Goal: Task Accomplishment & Management: Manage account settings

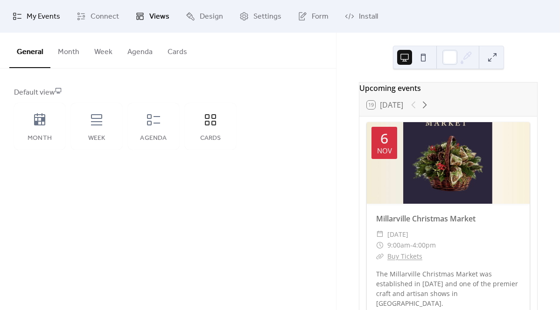
click at [36, 13] on span "My Events" at bounding box center [44, 16] width 34 height 11
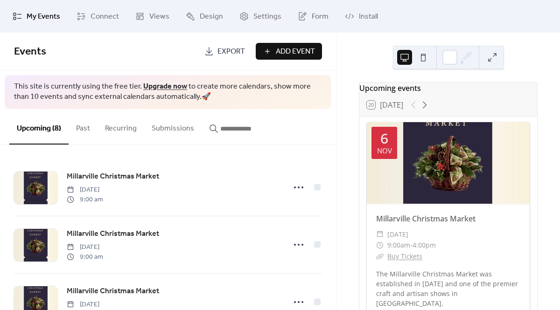
click at [304, 52] on span "Add Event" at bounding box center [295, 51] width 39 height 11
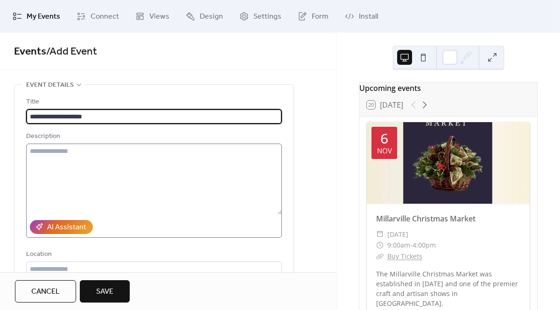
type input "**********"
click at [58, 161] on textarea at bounding box center [154, 179] width 256 height 71
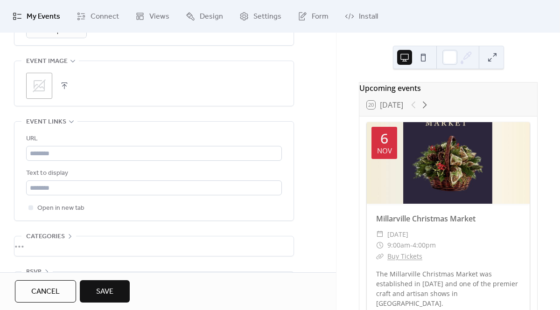
scroll to position [464, 0]
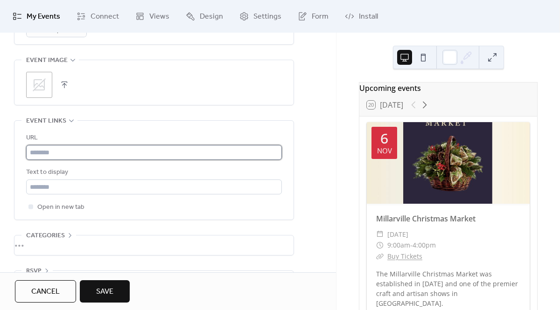
click at [58, 153] on input "text" at bounding box center [154, 152] width 256 height 15
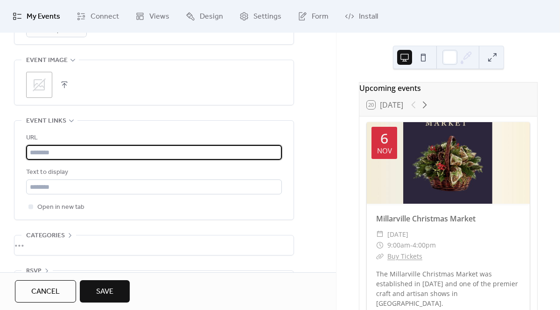
paste input "**********"
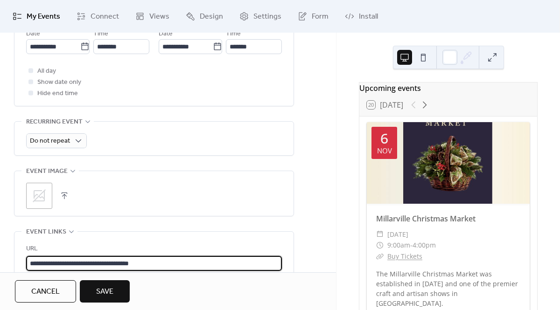
scroll to position [328, 0]
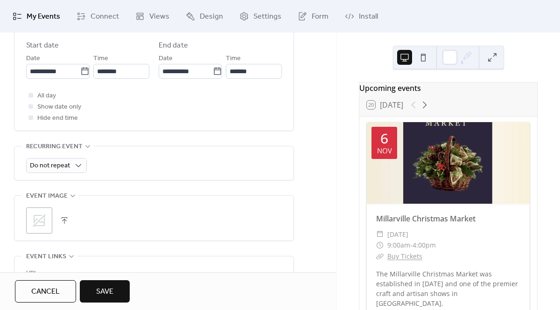
type input "**********"
click at [65, 219] on button "button" at bounding box center [64, 220] width 13 height 13
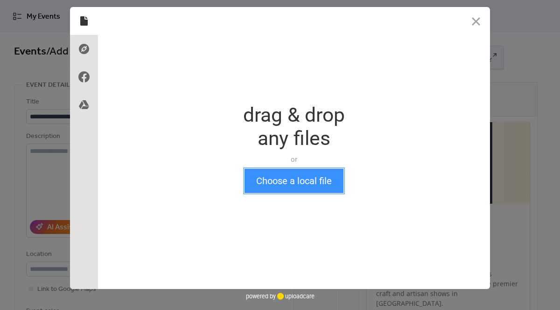
click at [282, 189] on button "Choose a local file" at bounding box center [293, 181] width 99 height 24
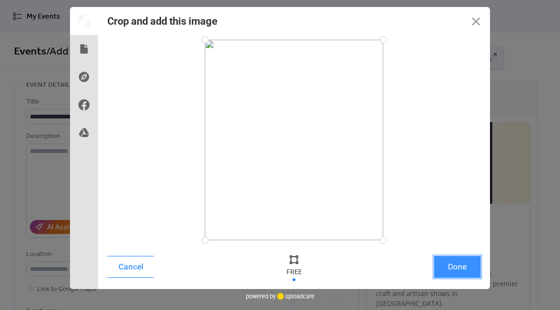
click at [458, 271] on button "Done" at bounding box center [457, 267] width 47 height 22
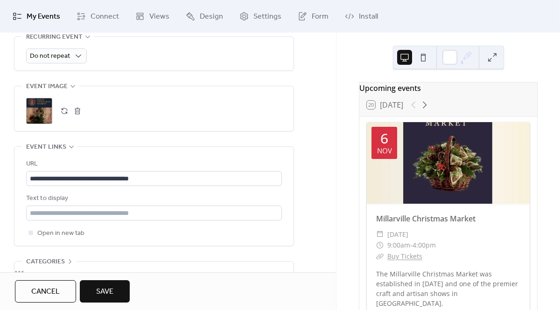
scroll to position [439, 0]
click at [428, 108] on icon at bounding box center [424, 104] width 11 height 11
click at [413, 111] on div at bounding box center [419, 104] width 22 height 11
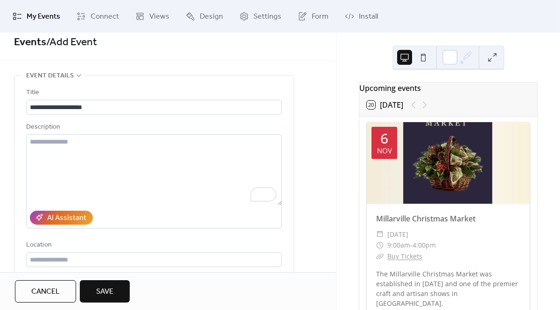
scroll to position [0, 0]
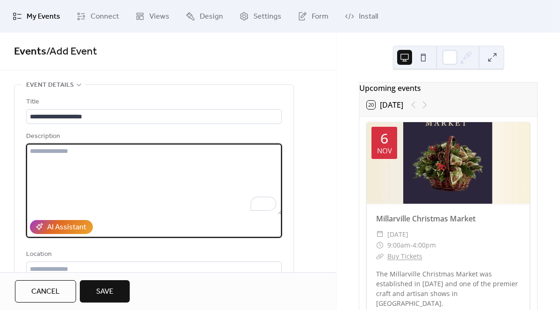
click at [52, 164] on textarea "To enrich screen reader interactions, please activate Accessibility in Grammarl…" at bounding box center [154, 179] width 256 height 71
paste textarea "**********"
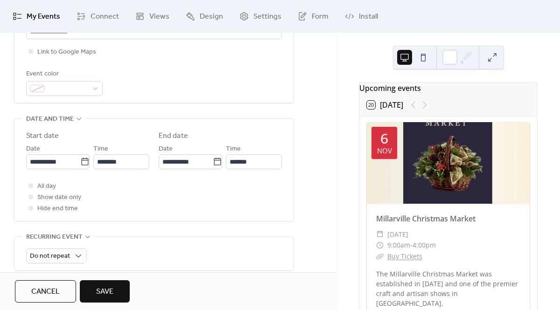
scroll to position [251, 0]
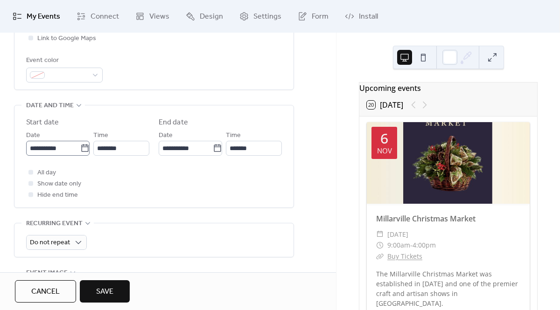
type textarea "**********"
click at [81, 149] on icon at bounding box center [84, 148] width 9 height 9
click at [80, 149] on input "**********" at bounding box center [53, 148] width 54 height 15
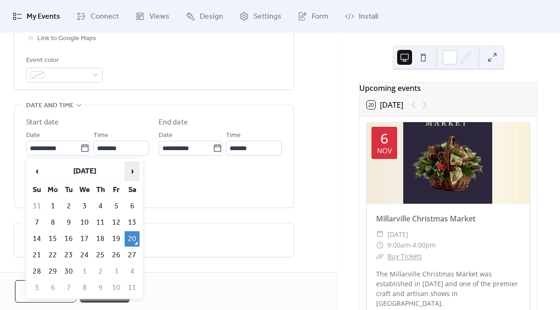
click at [132, 170] on span "›" at bounding box center [132, 171] width 14 height 19
click at [86, 148] on icon at bounding box center [84, 148] width 9 height 9
click at [80, 148] on input "**********" at bounding box center [53, 148] width 54 height 15
click at [135, 167] on span "›" at bounding box center [132, 171] width 14 height 19
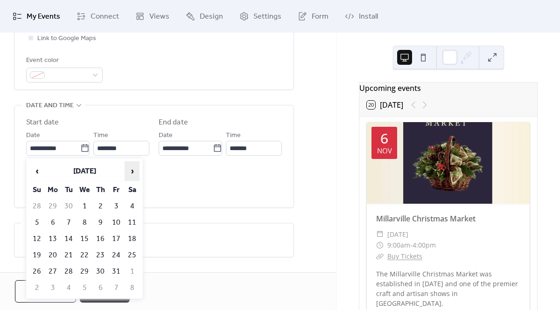
click at [135, 167] on span "›" at bounding box center [132, 171] width 14 height 19
click at [102, 253] on td "20" at bounding box center [100, 255] width 15 height 15
type input "**********"
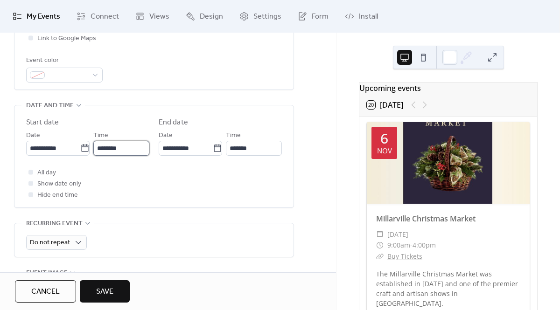
click at [109, 147] on input "********" at bounding box center [121, 148] width 56 height 15
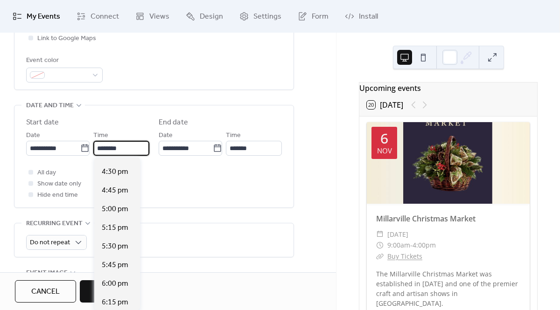
scroll to position [1248, 0]
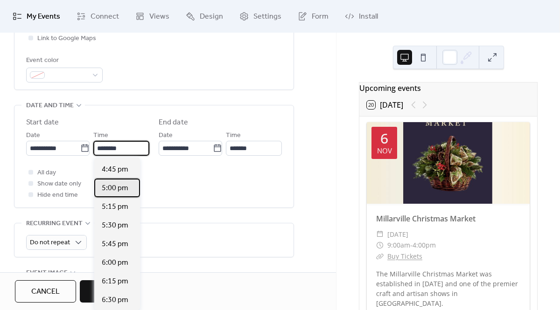
click at [119, 190] on span "5:00 pm" at bounding box center [115, 188] width 27 height 11
type input "*******"
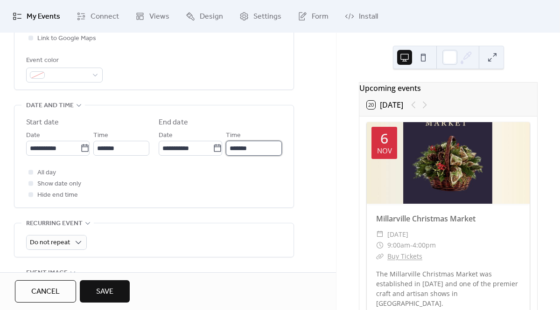
click at [245, 147] on input "*******" at bounding box center [254, 148] width 56 height 15
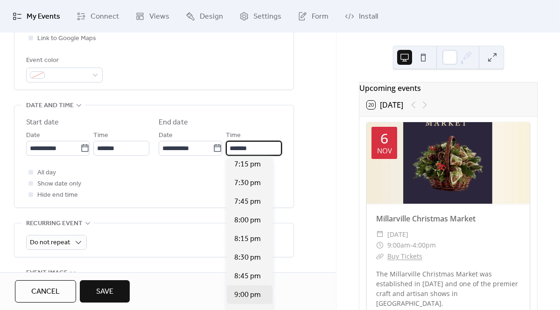
scroll to position [153, 0]
click at [245, 290] on span "9:00 pm" at bounding box center [247, 294] width 27 height 11
type input "*******"
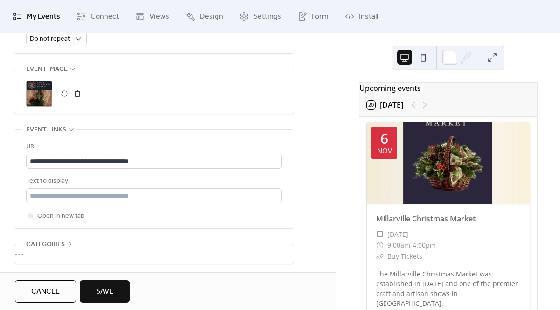
scroll to position [494, 0]
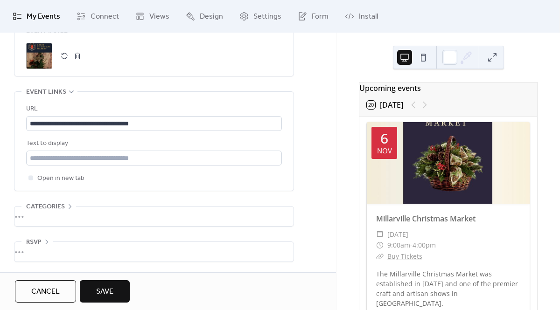
click at [115, 288] on button "Save" at bounding box center [105, 291] width 50 height 22
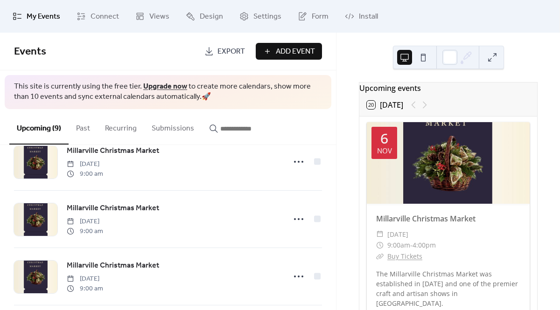
scroll to position [381, 0]
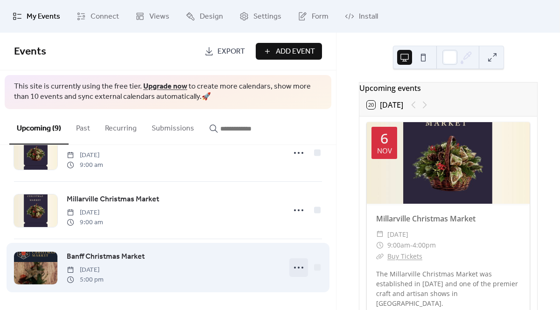
click at [297, 266] on icon at bounding box center [298, 267] width 15 height 15
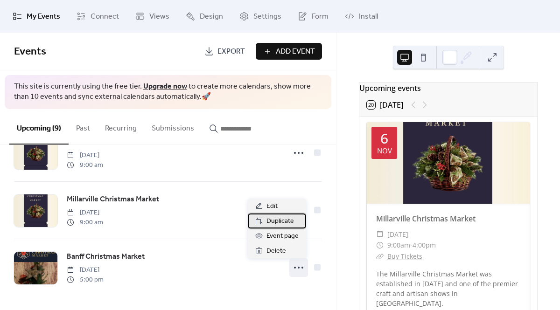
click at [278, 223] on span "Duplicate" at bounding box center [280, 221] width 28 height 11
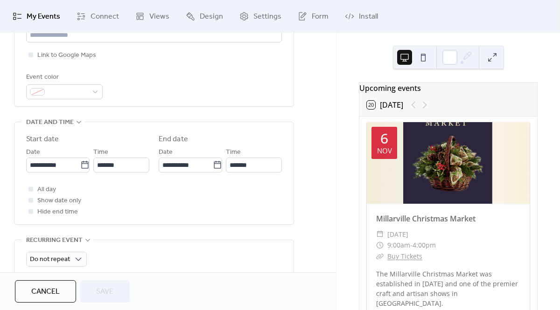
scroll to position [236, 0]
click at [83, 163] on icon at bounding box center [84, 163] width 9 height 9
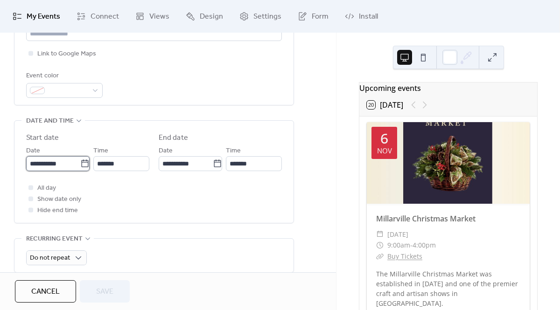
click at [80, 163] on input "**********" at bounding box center [53, 163] width 54 height 15
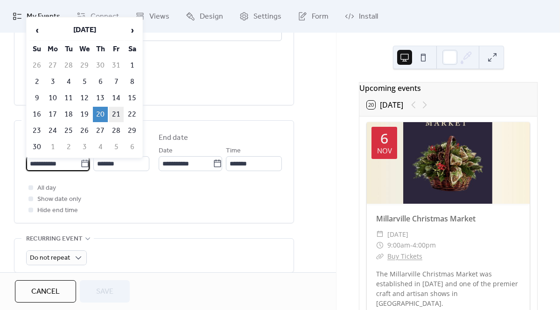
click at [117, 115] on td "21" at bounding box center [116, 114] width 15 height 15
type input "**********"
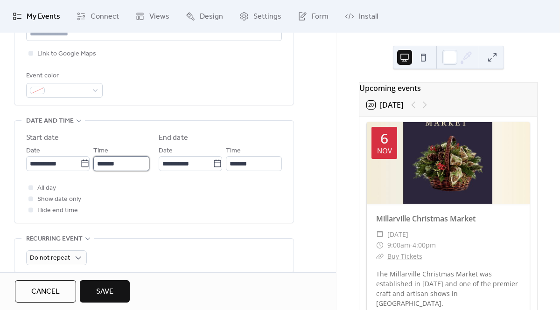
click at [100, 164] on input "*******" at bounding box center [121, 163] width 56 height 15
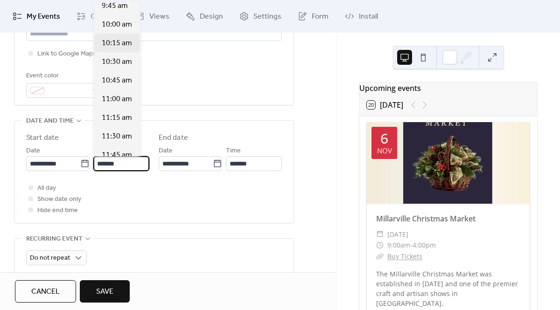
scroll to position [731, 0]
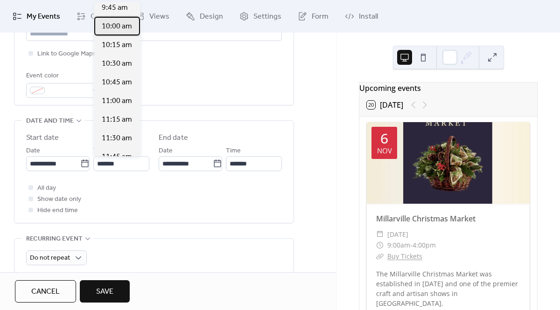
click at [118, 25] on span "10:00 am" at bounding box center [117, 26] width 30 height 11
type input "********"
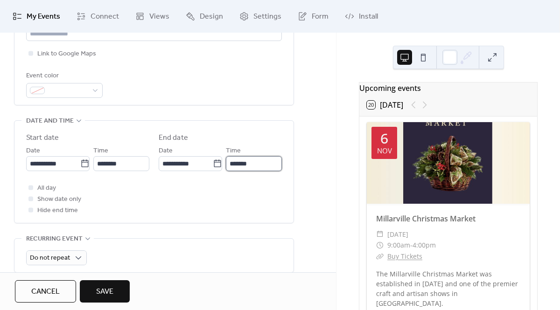
click at [241, 166] on input "*******" at bounding box center [254, 163] width 56 height 15
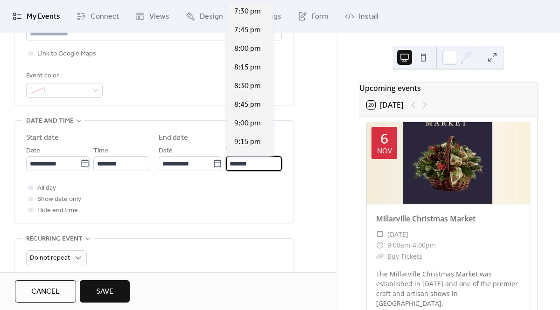
scroll to position [691, 0]
click at [245, 47] on span "8:00 pm" at bounding box center [247, 48] width 27 height 11
type input "*******"
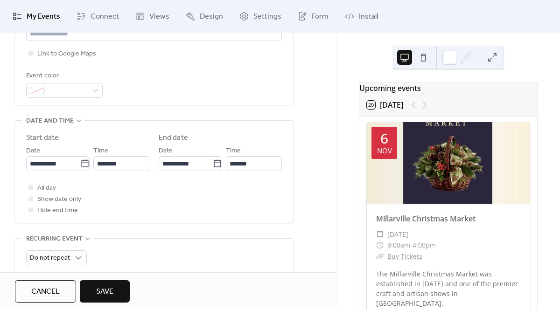
click at [118, 291] on button "Save" at bounding box center [105, 291] width 50 height 22
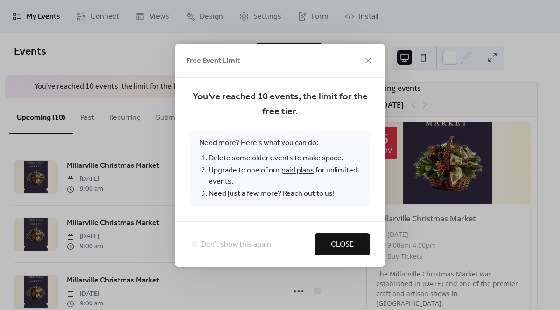
click at [304, 172] on link "paid plans" at bounding box center [297, 170] width 33 height 14
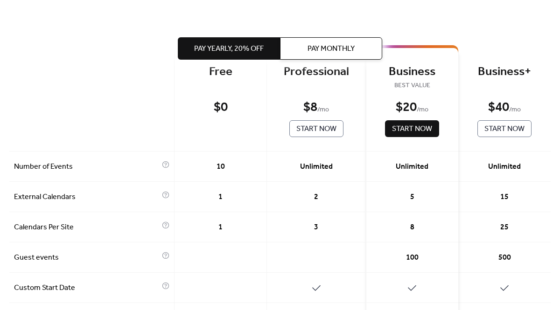
scroll to position [16, 0]
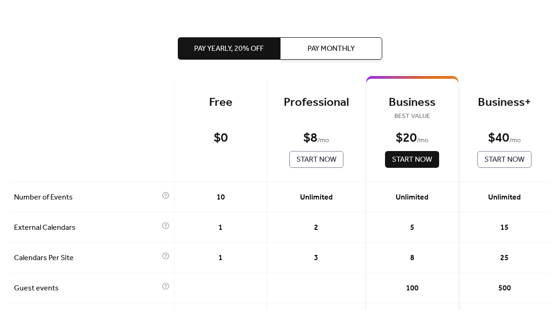
click at [317, 46] on span "Pay Monthly" at bounding box center [330, 48] width 47 height 11
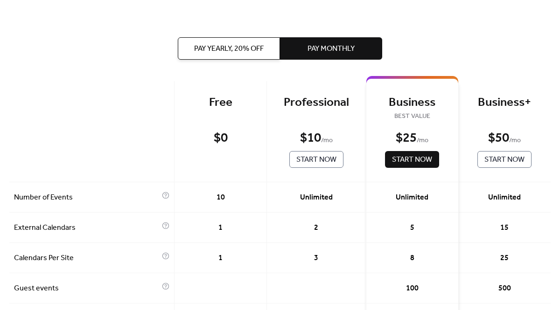
click at [311, 160] on span "Start Now" at bounding box center [316, 159] width 40 height 11
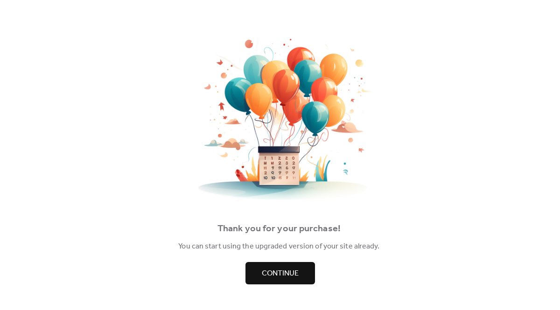
click at [282, 268] on span "Continue" at bounding box center [280, 273] width 37 height 11
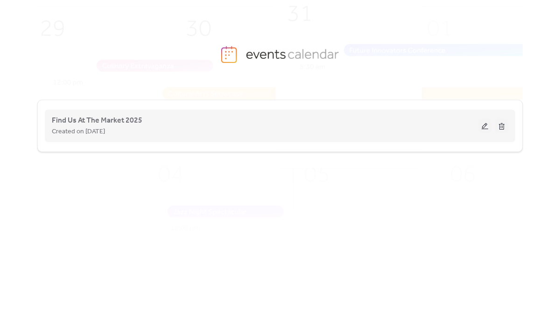
click at [238, 125] on div "Find Us At The Market 2025 Created on [DATE]" at bounding box center [265, 126] width 426 height 22
click at [482, 122] on button at bounding box center [484, 126] width 13 height 14
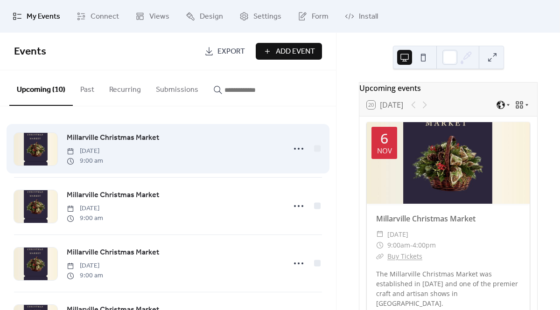
scroll to position [400, 0]
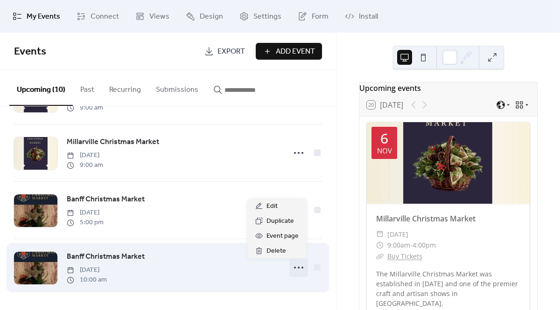
click at [292, 272] on icon at bounding box center [298, 267] width 15 height 15
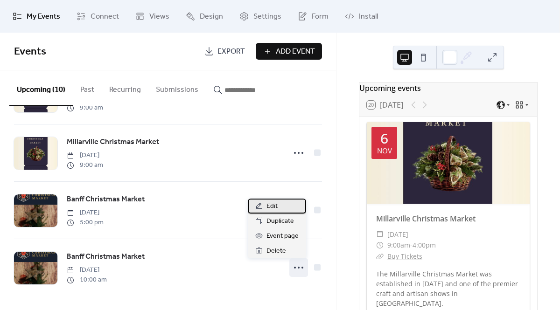
click at [271, 209] on span "Edit" at bounding box center [271, 206] width 11 height 11
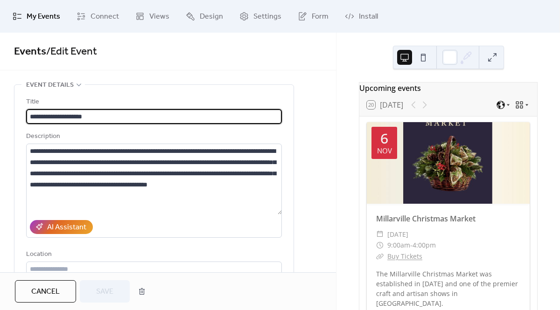
click at [427, 110] on div at bounding box center [419, 104] width 22 height 11
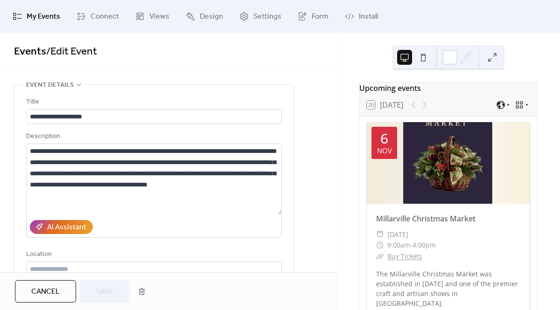
click at [425, 110] on div at bounding box center [419, 104] width 22 height 11
click at [413, 111] on div at bounding box center [419, 104] width 22 height 11
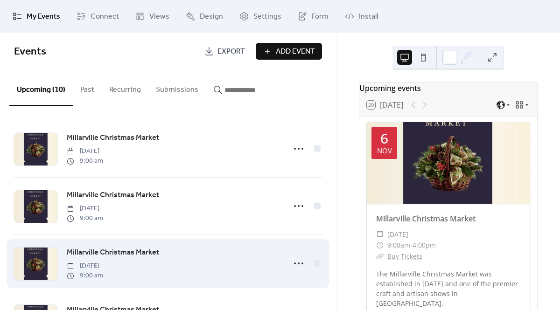
scroll to position [400, 0]
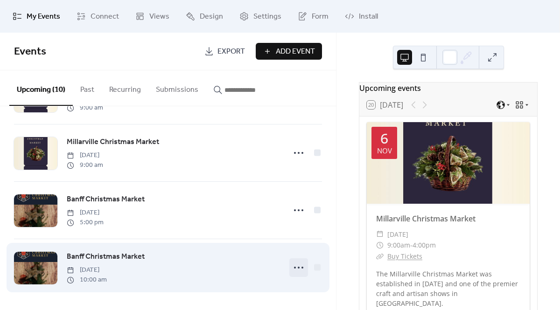
click at [297, 266] on icon at bounding box center [298, 267] width 15 height 15
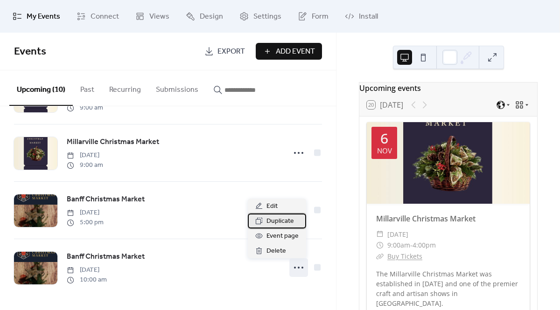
click at [285, 222] on span "Duplicate" at bounding box center [280, 221] width 28 height 11
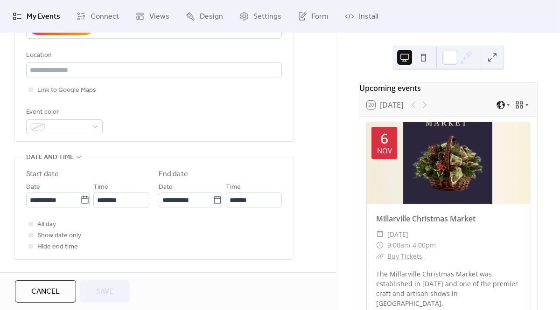
scroll to position [207, 0]
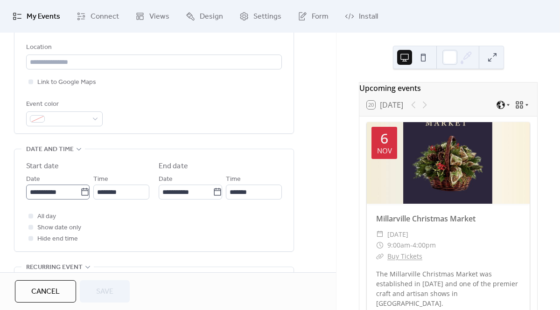
click at [81, 192] on body "**********" at bounding box center [280, 155] width 560 height 310
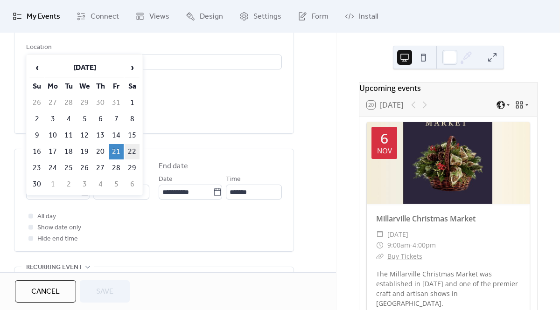
click at [128, 149] on td "22" at bounding box center [132, 151] width 15 height 15
type input "**********"
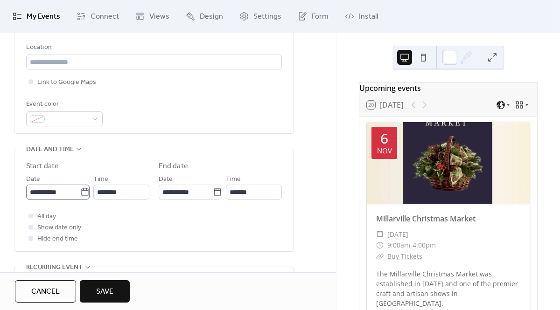
click at [82, 194] on icon at bounding box center [84, 192] width 9 height 9
click at [80, 194] on input "**********" at bounding box center [53, 192] width 54 height 15
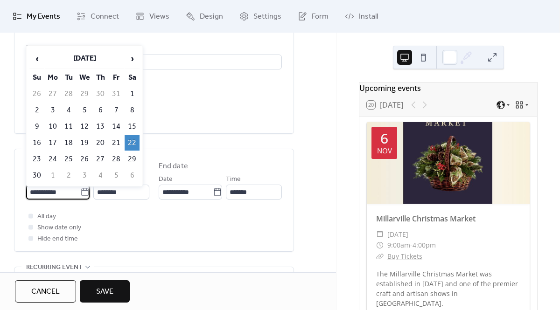
click at [112, 292] on span "Save" at bounding box center [104, 291] width 17 height 11
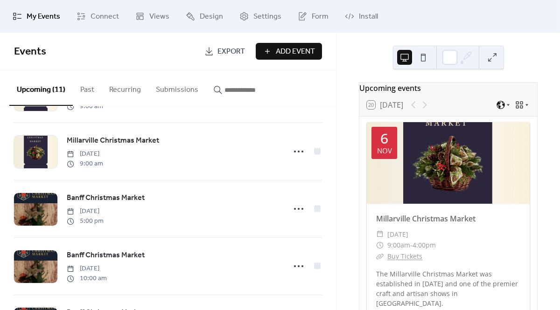
scroll to position [457, 0]
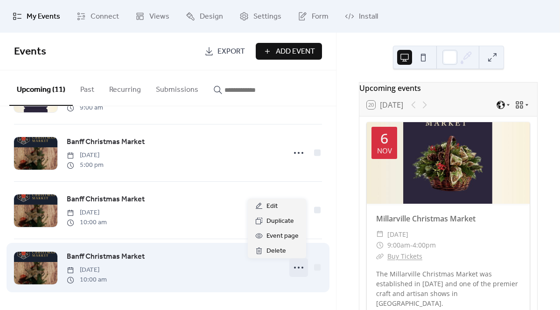
click at [298, 267] on circle at bounding box center [299, 268] width 2 height 2
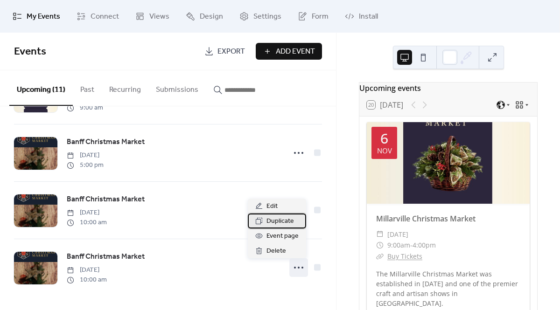
click at [285, 222] on span "Duplicate" at bounding box center [280, 221] width 28 height 11
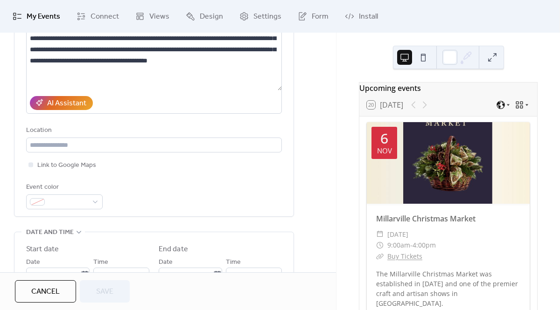
scroll to position [206, 0]
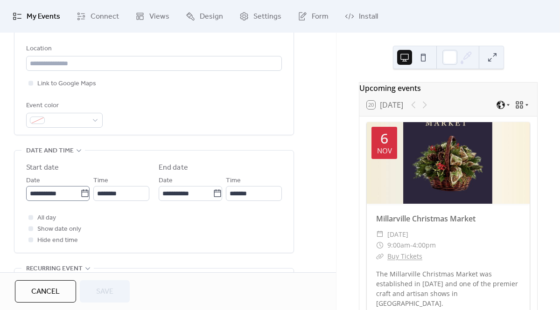
click at [83, 195] on icon at bounding box center [84, 193] width 9 height 9
click at [80, 195] on input "**********" at bounding box center [53, 193] width 54 height 15
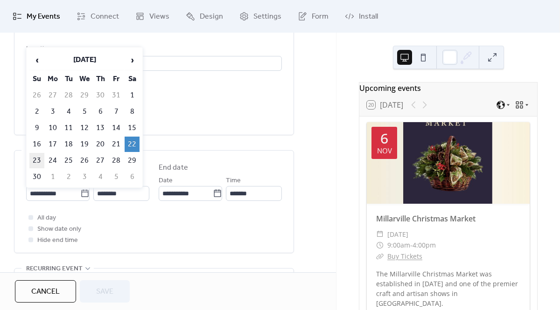
click at [33, 159] on td "23" at bounding box center [36, 160] width 15 height 15
type input "**********"
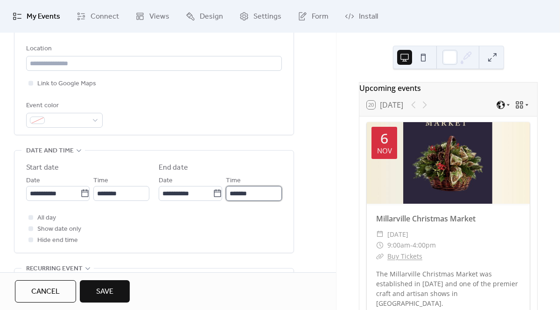
click at [246, 195] on input "*******" at bounding box center [254, 193] width 56 height 15
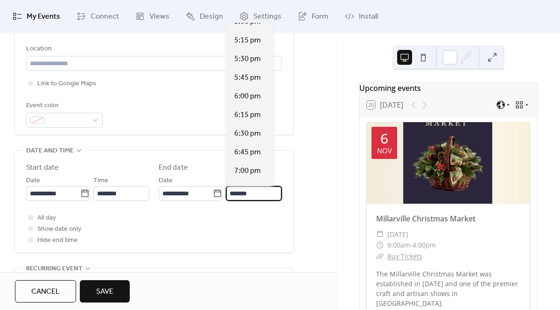
scroll to position [487, 0]
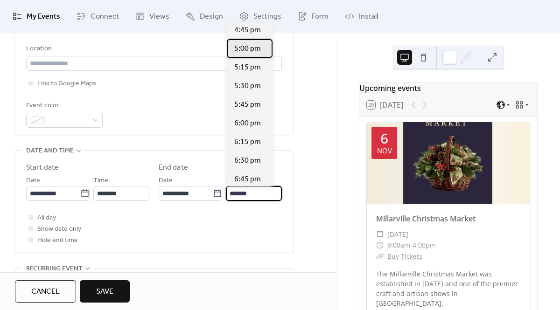
click at [255, 42] on div "5:00 pm" at bounding box center [250, 48] width 46 height 19
type input "*******"
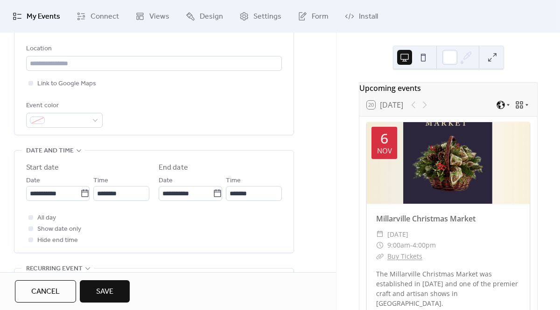
click at [116, 298] on button "Save" at bounding box center [105, 291] width 50 height 22
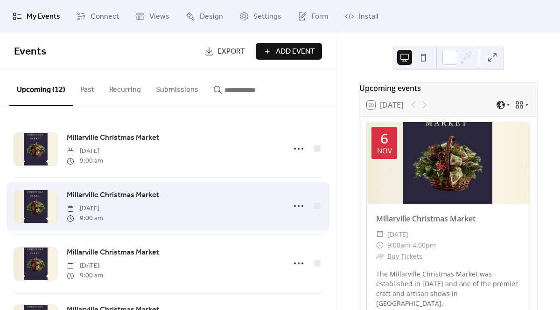
scroll to position [515, 0]
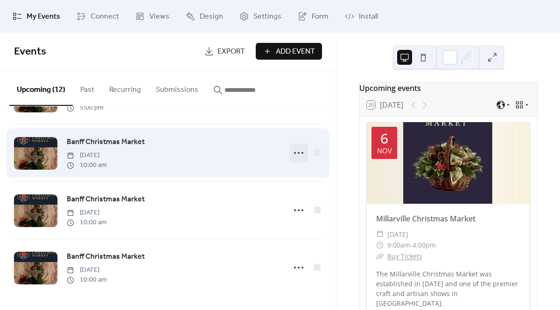
click at [298, 151] on icon at bounding box center [298, 153] width 15 height 15
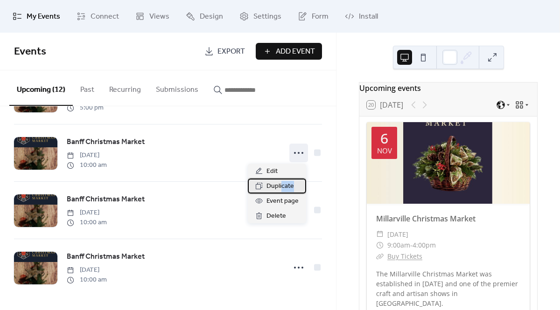
click at [282, 192] on div "Duplicate" at bounding box center [277, 186] width 58 height 15
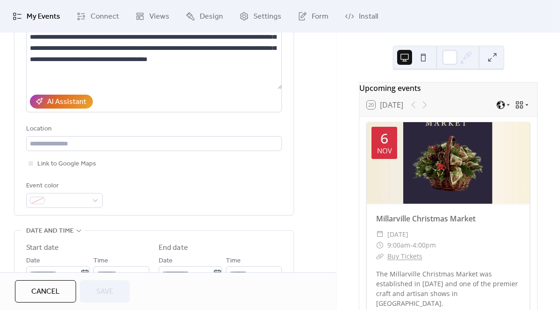
scroll to position [214, 0]
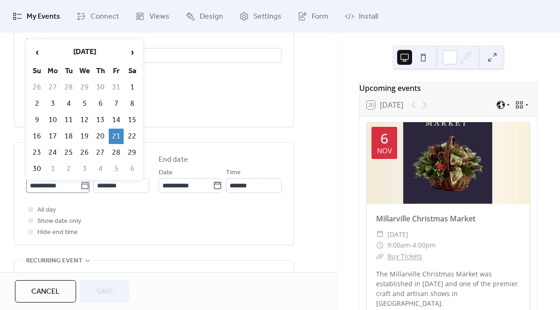
click at [81, 184] on icon at bounding box center [84, 184] width 7 height 7
click at [80, 184] on input "**********" at bounding box center [53, 185] width 54 height 15
click at [118, 149] on td "28" at bounding box center [116, 152] width 15 height 15
type input "**********"
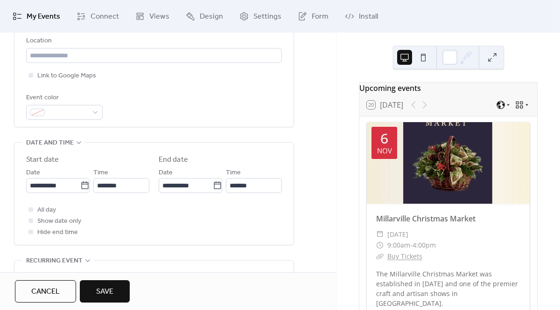
click at [120, 286] on button "Save" at bounding box center [105, 291] width 50 height 22
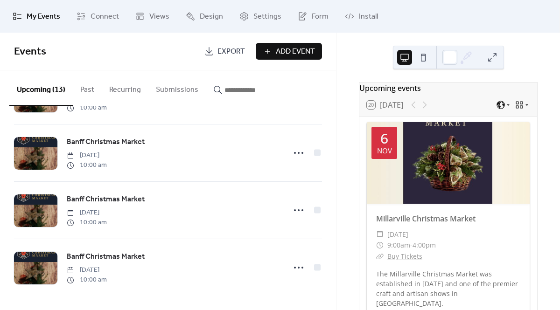
scroll to position [572, 0]
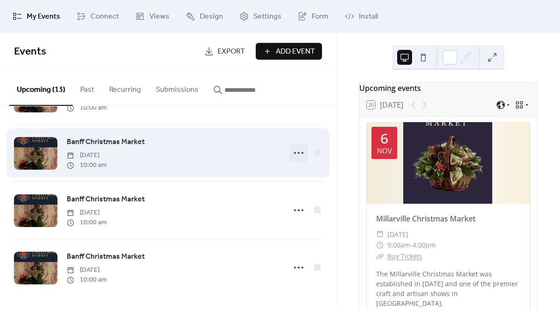
click at [298, 153] on icon at bounding box center [298, 153] width 15 height 15
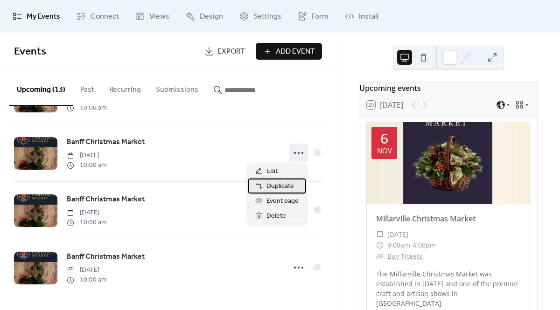
click at [284, 184] on span "Duplicate" at bounding box center [280, 186] width 28 height 11
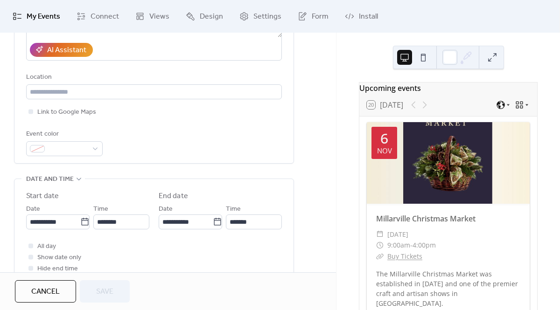
scroll to position [193, 0]
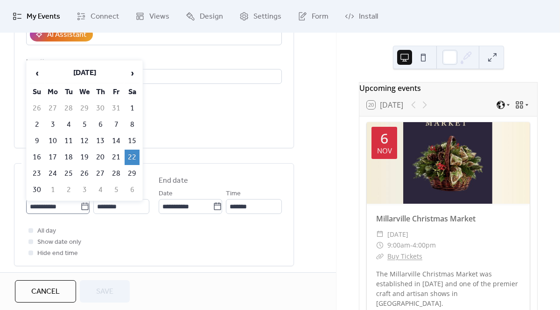
click at [85, 204] on icon at bounding box center [84, 206] width 9 height 9
click at [80, 204] on input "**********" at bounding box center [53, 206] width 54 height 15
click at [132, 171] on td "29" at bounding box center [132, 173] width 15 height 15
type input "**********"
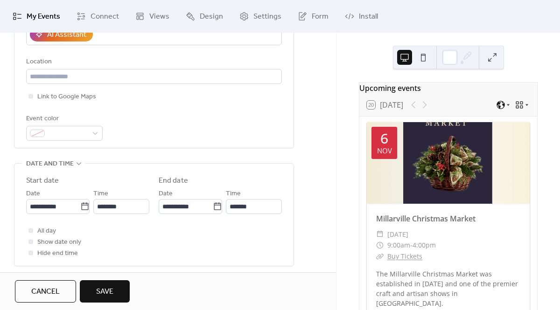
click at [111, 288] on span "Save" at bounding box center [104, 291] width 17 height 11
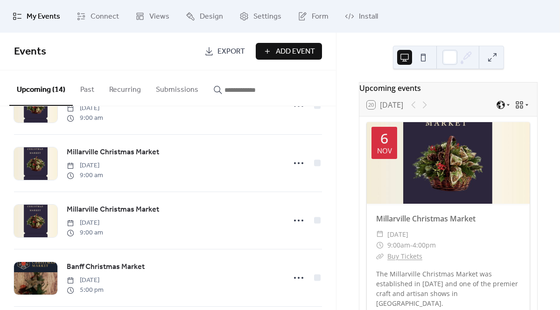
scroll to position [334, 0]
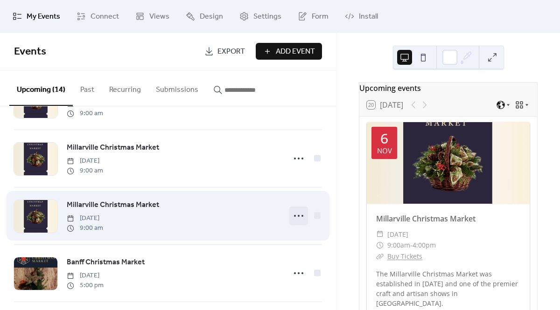
click at [297, 216] on icon at bounding box center [298, 216] width 15 height 15
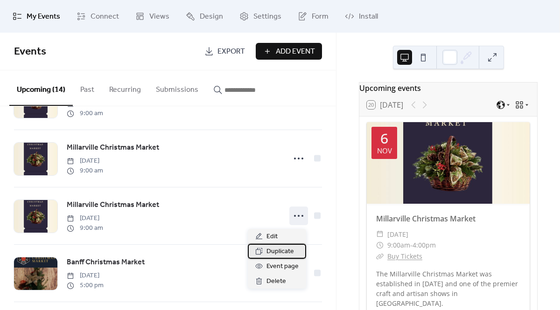
click at [295, 253] on div "Duplicate" at bounding box center [277, 251] width 58 height 15
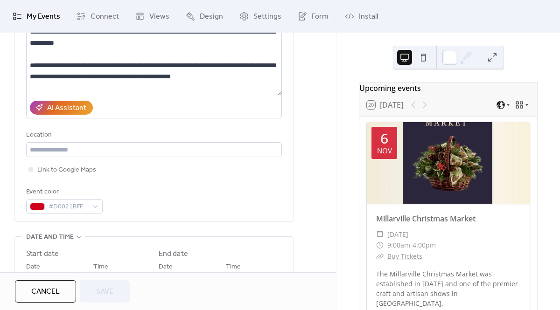
scroll to position [156, 0]
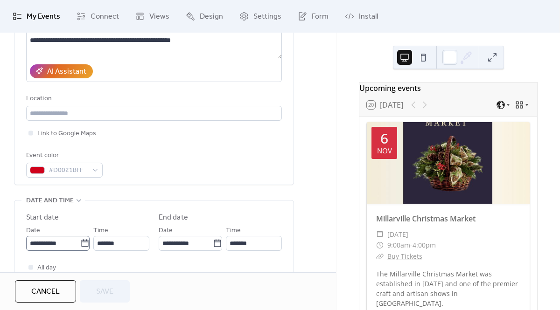
click at [82, 242] on icon at bounding box center [84, 243] width 9 height 9
click at [80, 242] on input "**********" at bounding box center [53, 243] width 54 height 15
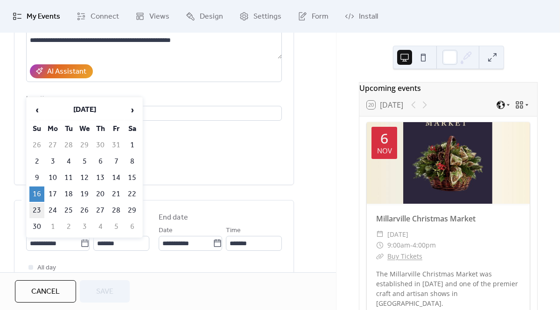
click at [38, 210] on td "23" at bounding box center [36, 210] width 15 height 15
type input "**********"
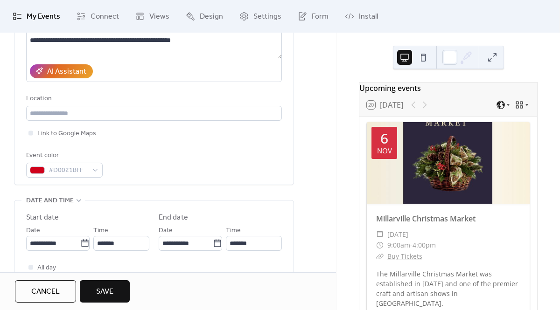
click at [104, 295] on span "Save" at bounding box center [104, 291] width 17 height 11
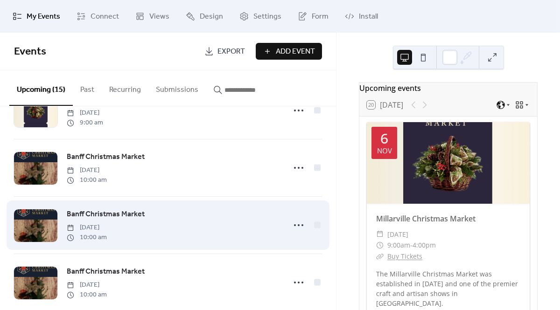
scroll to position [646, 0]
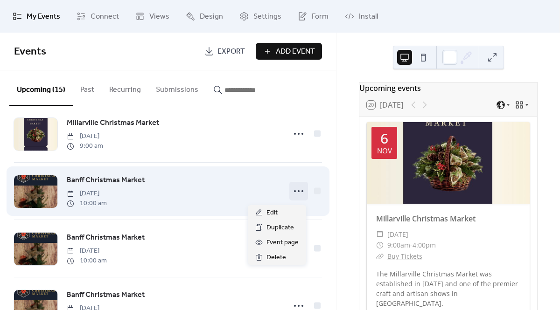
click at [297, 192] on icon at bounding box center [298, 191] width 15 height 15
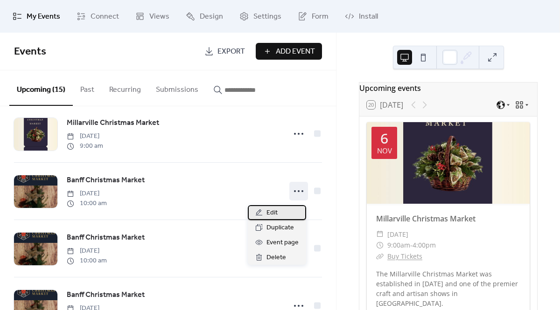
click at [279, 212] on div "Edit" at bounding box center [277, 212] width 58 height 15
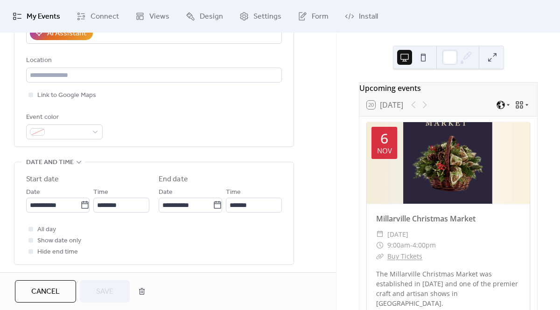
scroll to position [200, 0]
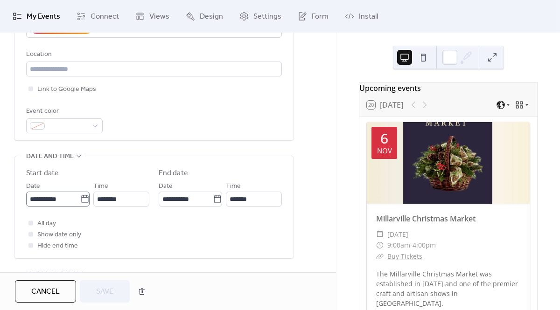
click at [84, 199] on icon at bounding box center [84, 199] width 9 height 9
click at [80, 199] on input "**********" at bounding box center [53, 199] width 54 height 15
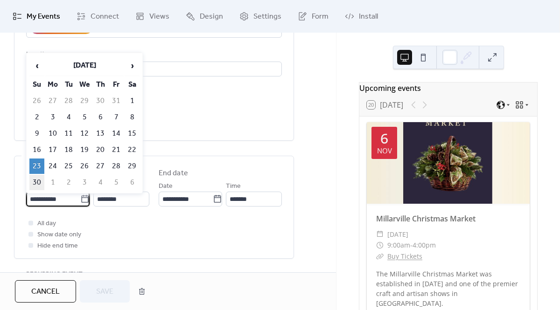
click at [37, 180] on td "30" at bounding box center [36, 182] width 15 height 15
type input "**********"
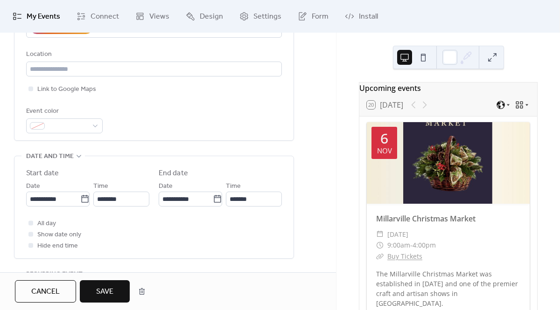
click at [107, 289] on span "Save" at bounding box center [104, 291] width 17 height 11
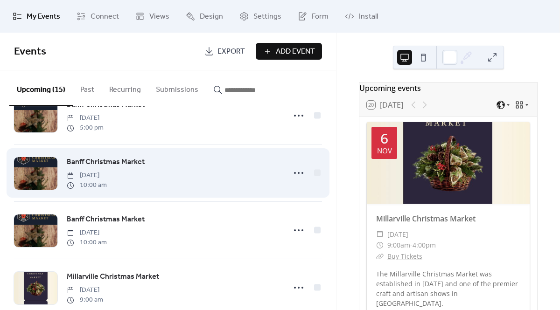
scroll to position [688, 0]
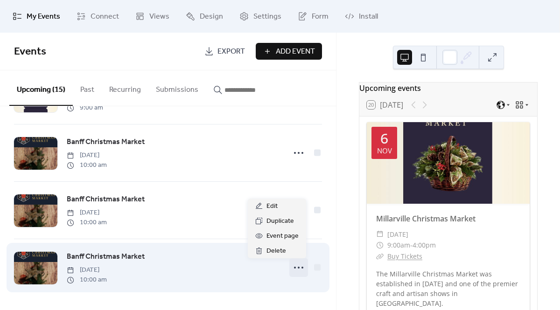
click at [298, 267] on circle at bounding box center [299, 268] width 2 height 2
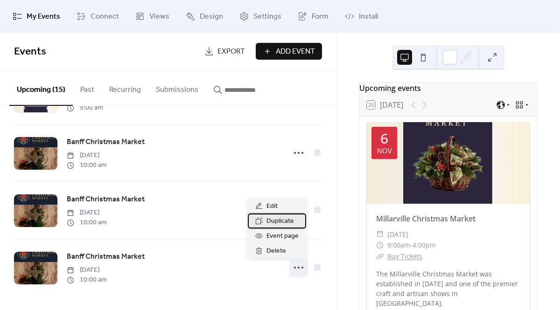
click at [293, 223] on div "Duplicate" at bounding box center [277, 221] width 58 height 15
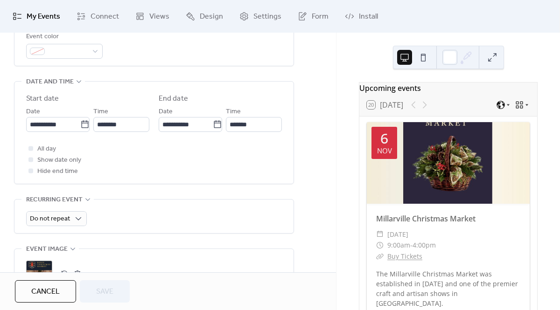
scroll to position [276, 0]
click at [83, 125] on icon at bounding box center [84, 122] width 9 height 9
click at [80, 125] on input "**********" at bounding box center [53, 123] width 54 height 15
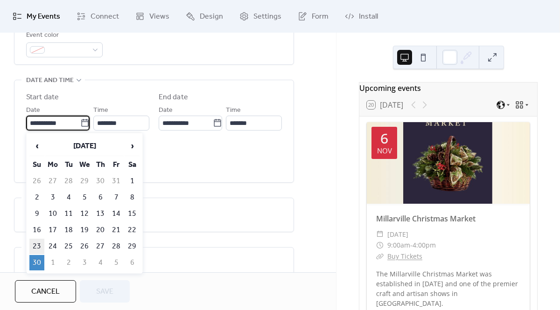
click at [36, 242] on td "23" at bounding box center [36, 246] width 15 height 15
type input "**********"
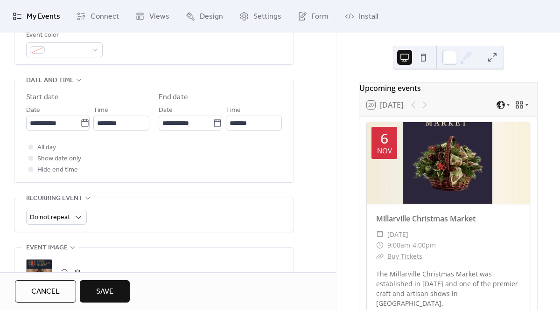
click at [116, 292] on button "Save" at bounding box center [105, 291] width 50 height 22
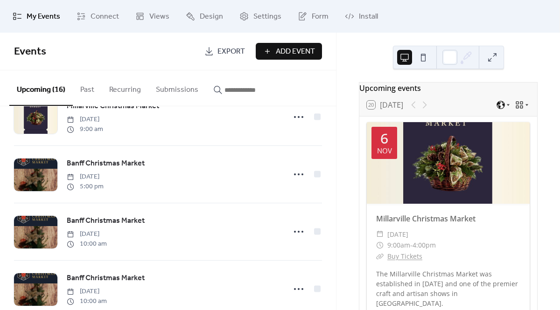
scroll to position [438, 0]
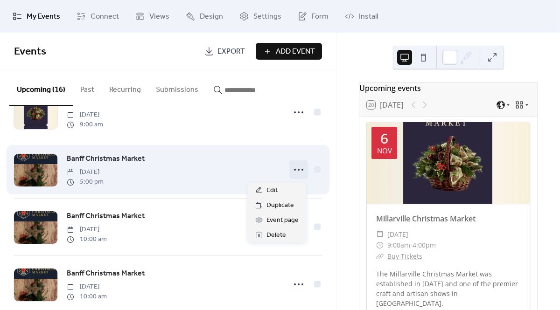
click at [293, 172] on icon at bounding box center [298, 169] width 15 height 15
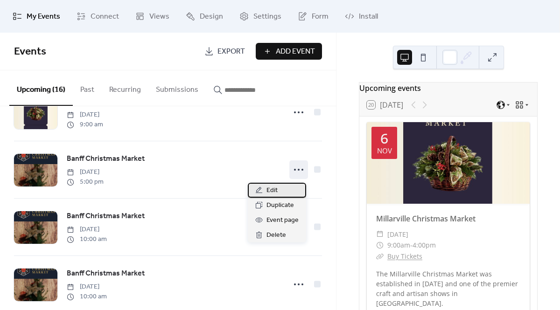
click at [277, 194] on span "Edit" at bounding box center [271, 190] width 11 height 11
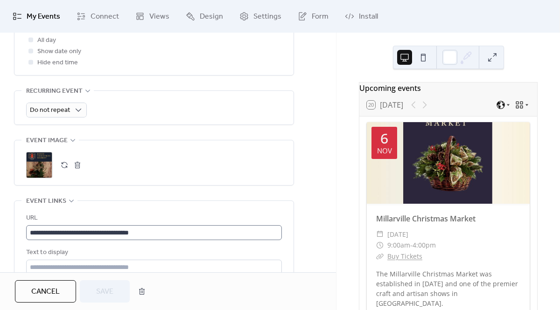
scroll to position [391, 0]
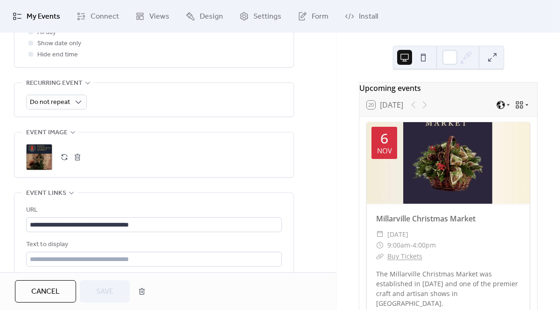
click at [81, 157] on button "button" at bounding box center [77, 157] width 13 height 13
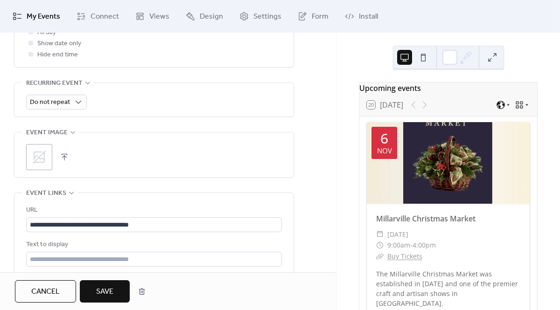
click at [65, 154] on button "button" at bounding box center [64, 157] width 13 height 13
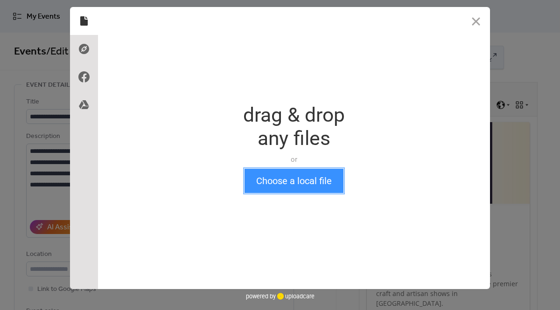
click at [257, 178] on button "Choose a local file" at bounding box center [293, 181] width 99 height 24
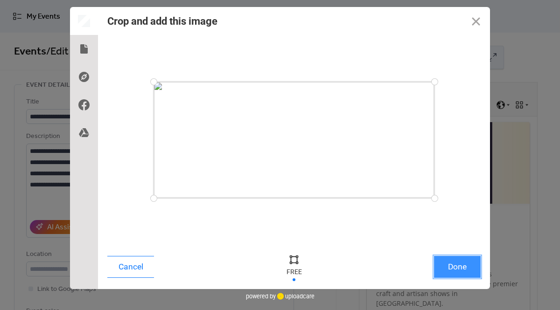
click at [463, 273] on button "Done" at bounding box center [457, 267] width 47 height 22
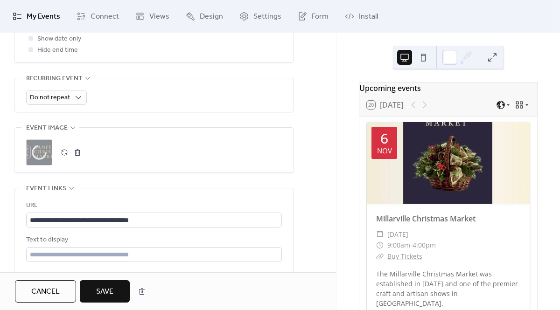
click at [118, 291] on button "Save" at bounding box center [105, 291] width 50 height 22
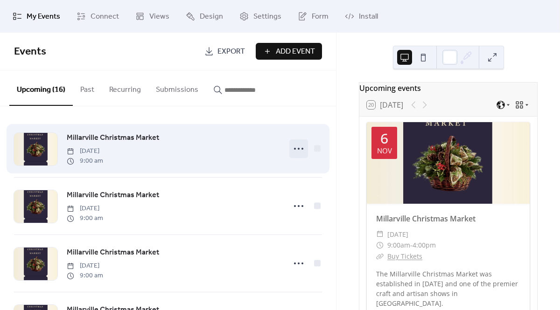
click at [297, 151] on icon at bounding box center [298, 148] width 15 height 15
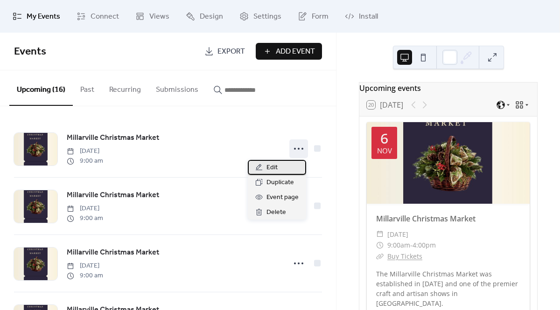
click at [283, 163] on div "Edit" at bounding box center [277, 167] width 58 height 15
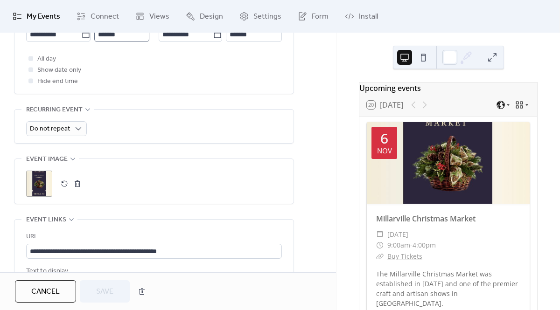
scroll to position [371, 0]
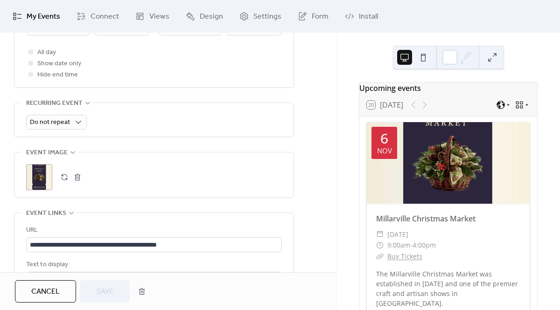
click at [40, 182] on div ";" at bounding box center [39, 177] width 26 height 26
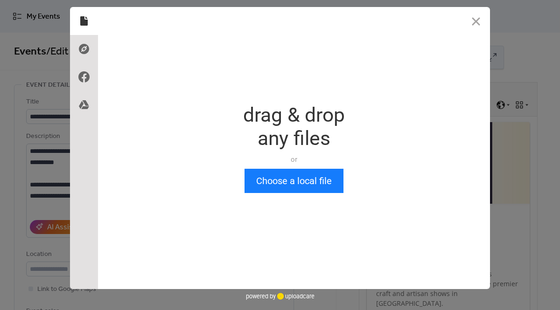
scroll to position [0, 0]
click at [475, 18] on button "Close" at bounding box center [476, 21] width 28 height 28
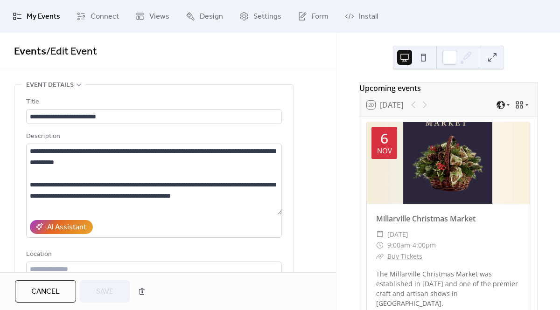
click at [50, 292] on span "Cancel" at bounding box center [45, 291] width 28 height 11
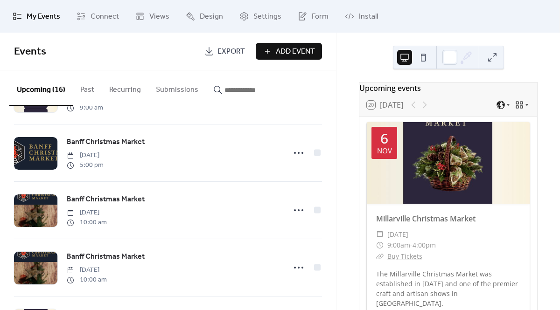
scroll to position [456, 0]
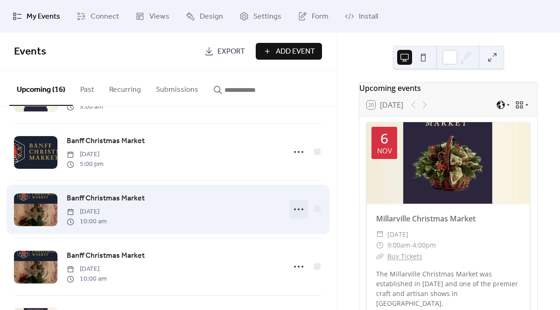
click at [294, 210] on icon at bounding box center [298, 209] width 15 height 15
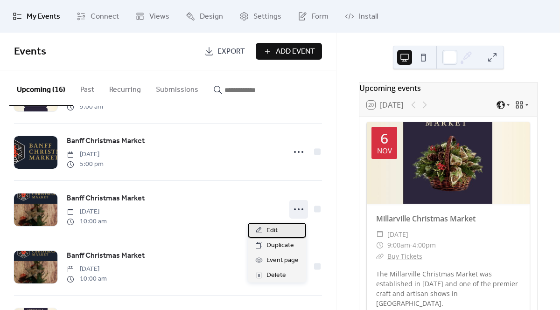
click at [274, 231] on span "Edit" at bounding box center [271, 230] width 11 height 11
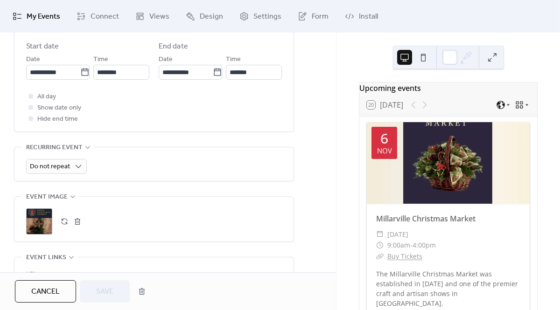
scroll to position [355, 0]
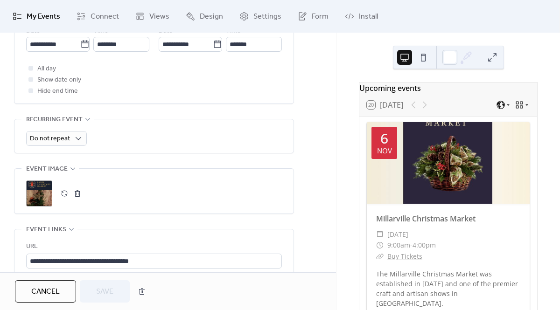
click at [42, 192] on div ";" at bounding box center [39, 194] width 26 height 26
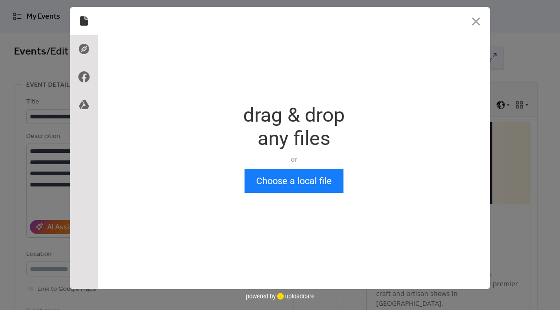
scroll to position [0, 0]
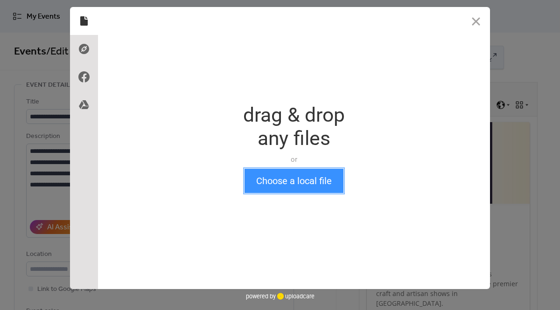
click at [261, 179] on button "Choose a local file" at bounding box center [293, 181] width 99 height 24
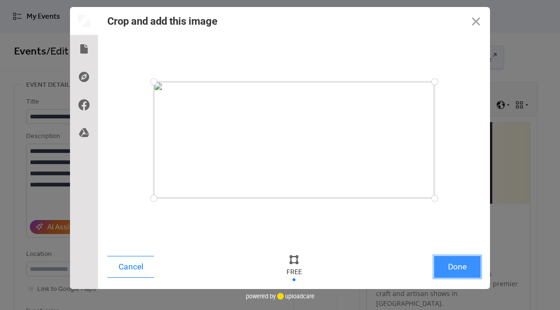
click at [448, 265] on button "Done" at bounding box center [457, 267] width 47 height 22
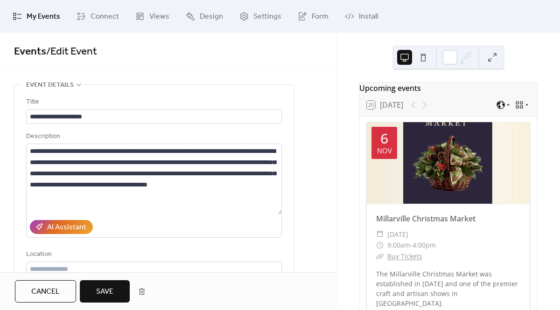
click at [102, 294] on span "Save" at bounding box center [104, 291] width 17 height 11
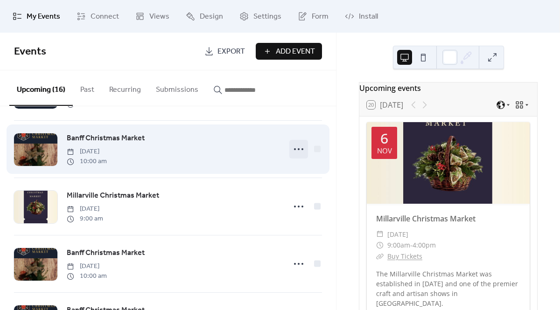
scroll to position [575, 0]
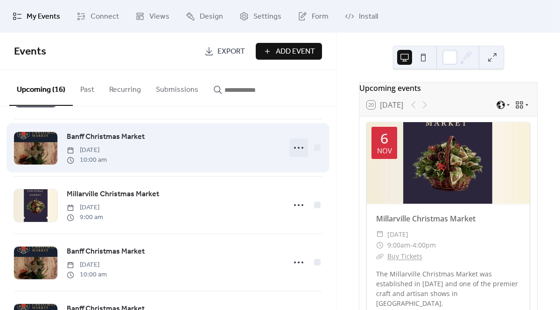
click at [295, 150] on icon at bounding box center [298, 147] width 15 height 15
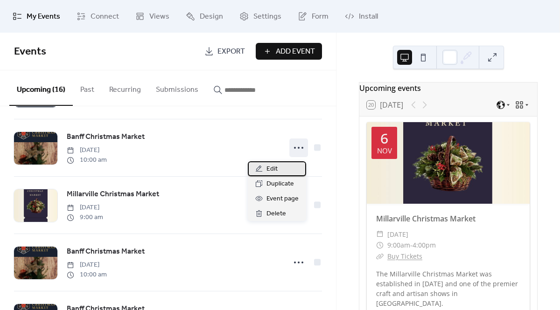
click at [271, 171] on span "Edit" at bounding box center [271, 169] width 11 height 11
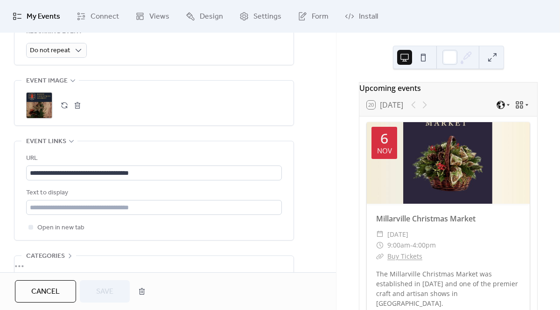
scroll to position [446, 0]
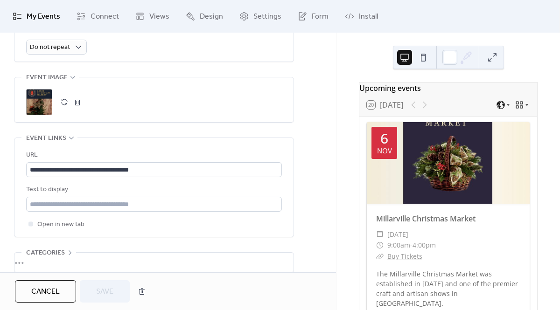
click at [31, 100] on div ";" at bounding box center [39, 102] width 26 height 26
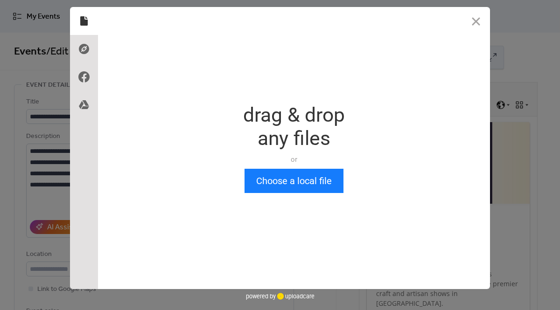
scroll to position [0, 0]
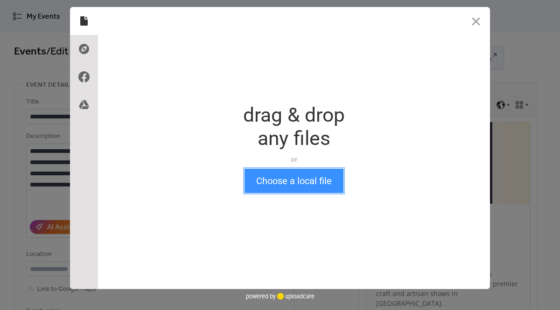
click at [272, 184] on button "Choose a local file" at bounding box center [293, 181] width 99 height 24
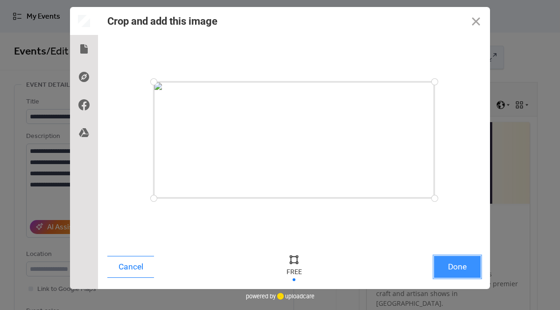
click at [459, 267] on button "Done" at bounding box center [457, 267] width 47 height 22
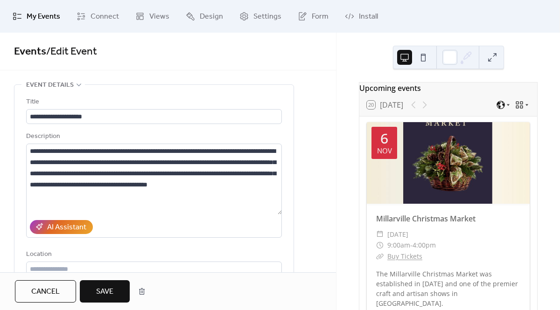
click at [111, 291] on span "Save" at bounding box center [104, 291] width 17 height 11
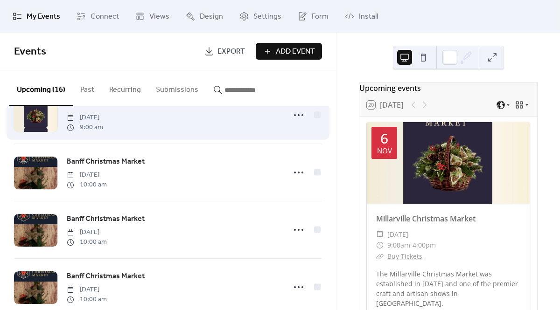
scroll to position [678, 0]
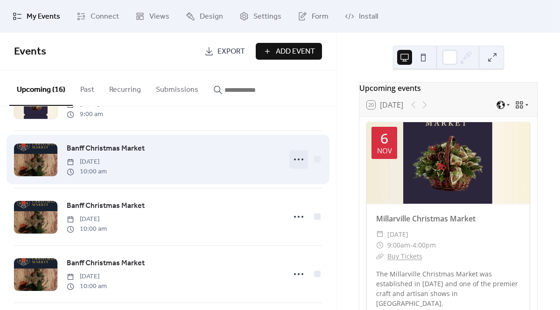
click at [297, 164] on icon at bounding box center [298, 159] width 15 height 15
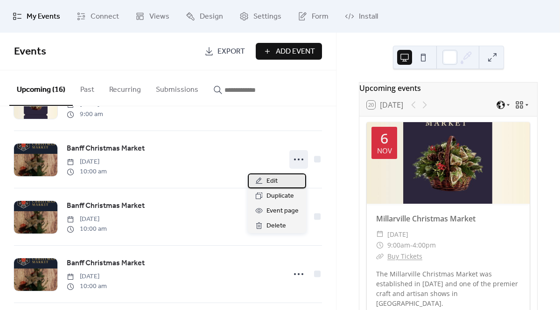
click at [270, 185] on span "Edit" at bounding box center [271, 181] width 11 height 11
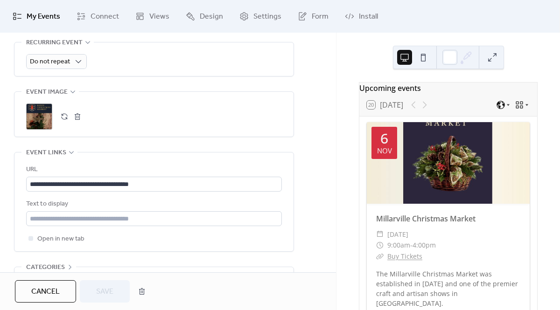
scroll to position [439, 0]
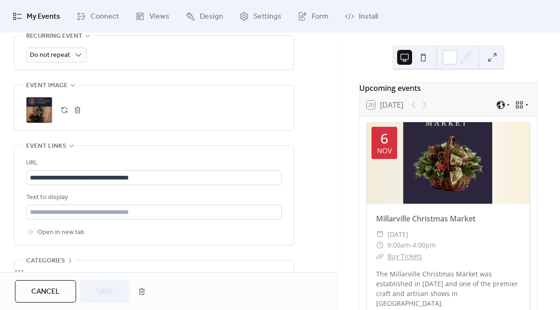
click at [40, 111] on div ";" at bounding box center [39, 110] width 26 height 26
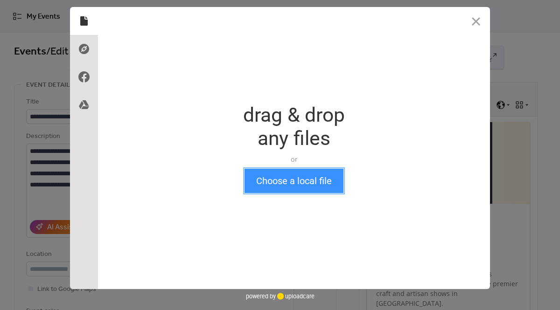
click at [259, 188] on button "Choose a local file" at bounding box center [293, 181] width 99 height 24
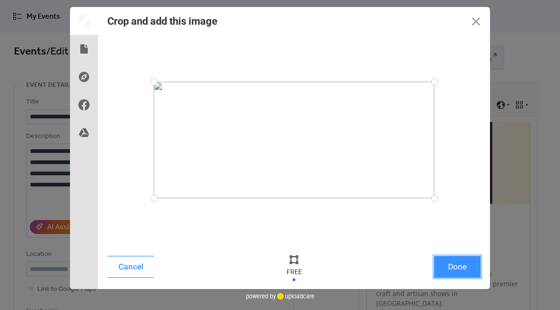
click at [466, 262] on button "Done" at bounding box center [457, 267] width 47 height 22
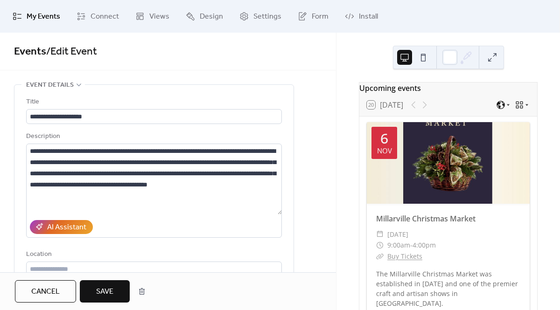
click at [102, 295] on span "Save" at bounding box center [104, 291] width 17 height 11
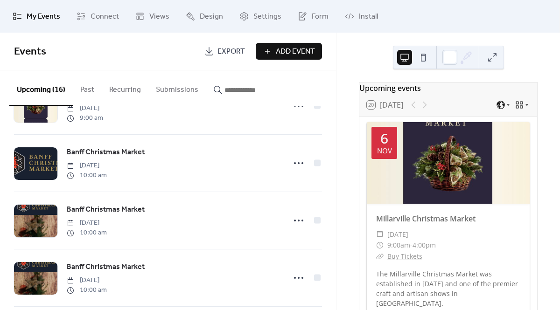
scroll to position [710, 0]
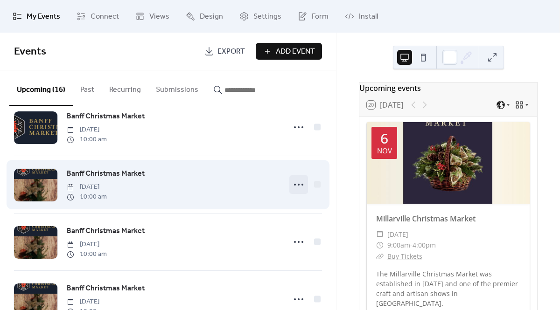
click at [293, 188] on icon at bounding box center [298, 184] width 15 height 15
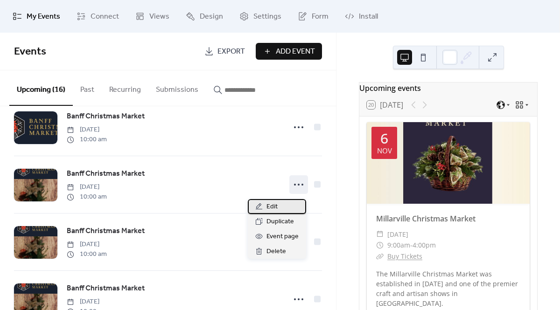
click at [270, 208] on span "Edit" at bounding box center [271, 207] width 11 height 11
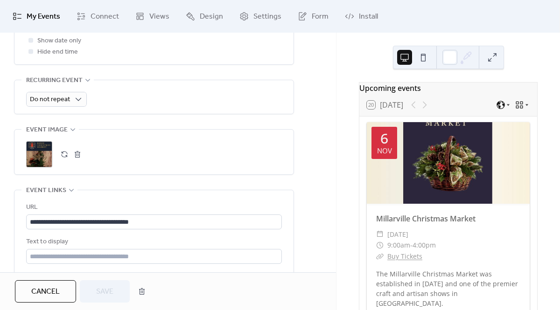
scroll to position [400, 0]
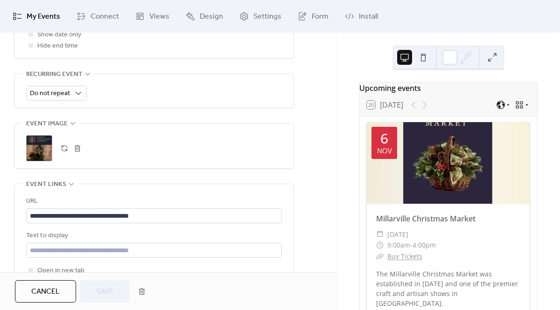
click at [42, 140] on div ";" at bounding box center [39, 148] width 26 height 26
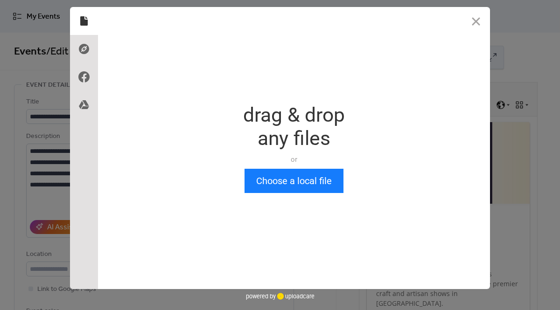
scroll to position [0, 0]
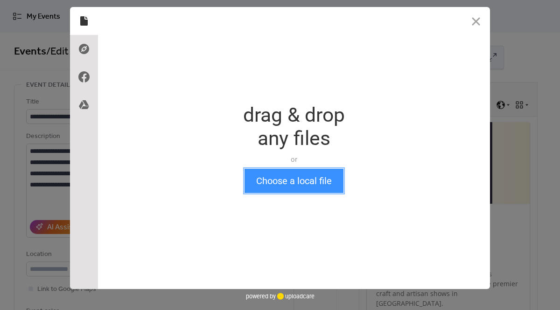
click at [264, 184] on button "Choose a local file" at bounding box center [293, 181] width 99 height 24
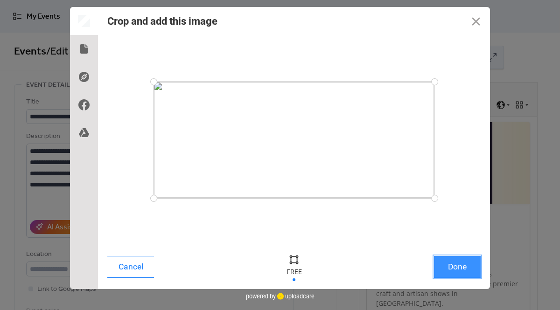
click at [469, 269] on button "Done" at bounding box center [457, 267] width 47 height 22
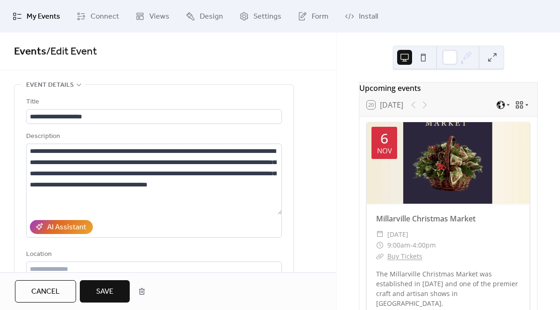
click at [111, 294] on span "Save" at bounding box center [104, 291] width 17 height 11
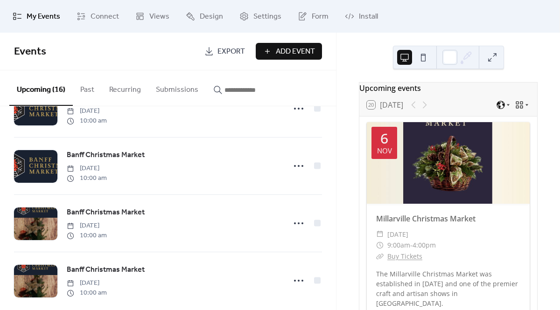
scroll to position [731, 0]
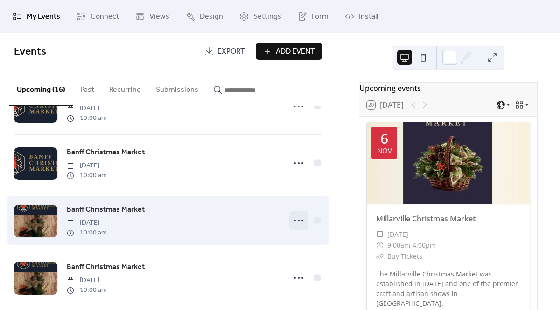
click at [295, 220] on icon at bounding box center [298, 220] width 15 height 15
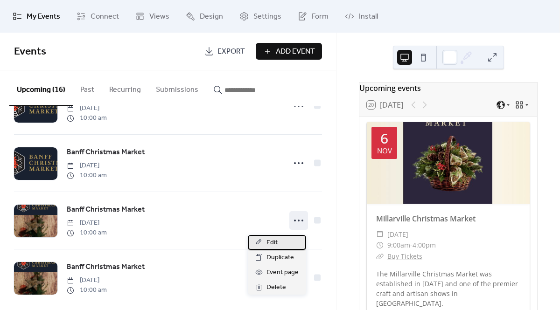
click at [277, 241] on span "Edit" at bounding box center [271, 242] width 11 height 11
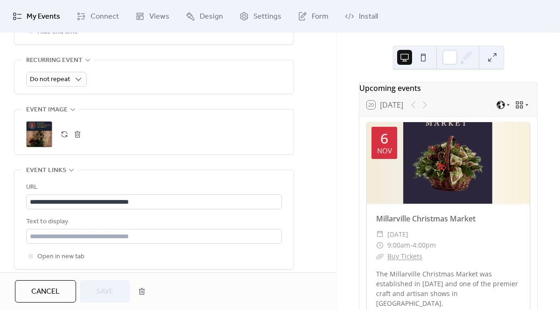
scroll to position [422, 0]
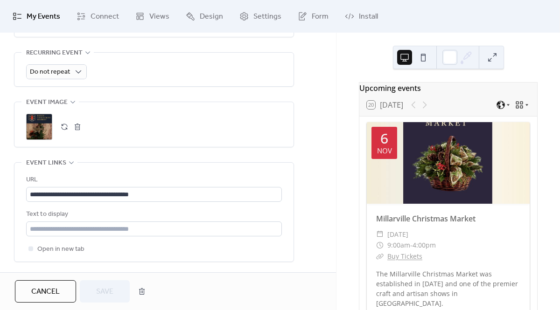
click at [42, 128] on div ";" at bounding box center [39, 127] width 26 height 26
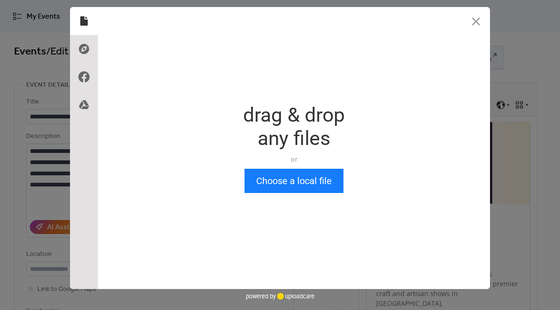
scroll to position [0, 0]
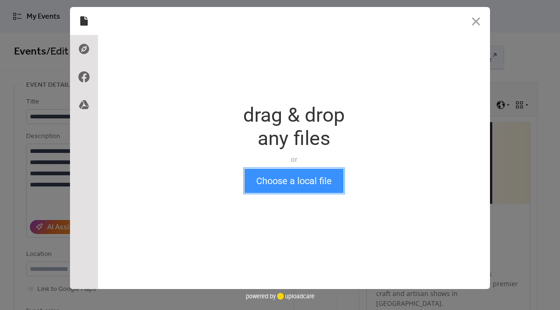
click at [277, 186] on button "Choose a local file" at bounding box center [293, 181] width 99 height 24
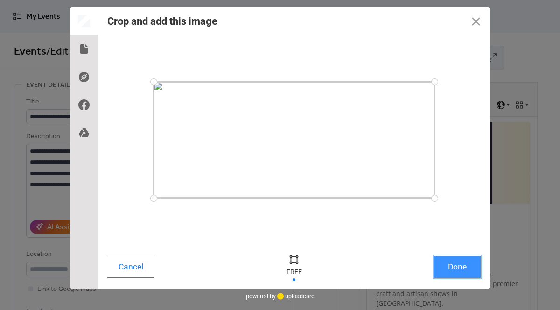
click at [457, 265] on button "Done" at bounding box center [457, 267] width 47 height 22
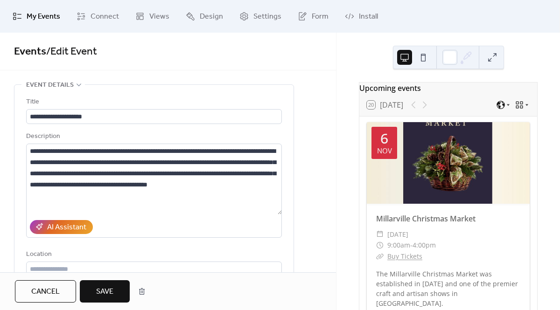
click at [115, 291] on button "Save" at bounding box center [105, 291] width 50 height 22
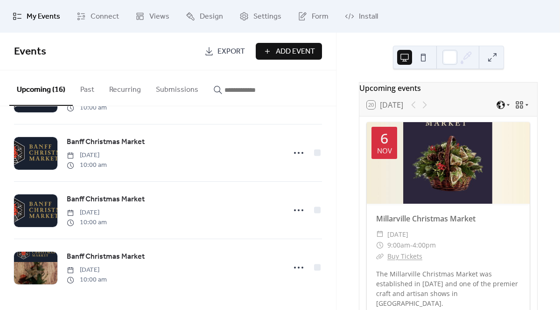
scroll to position [745, 0]
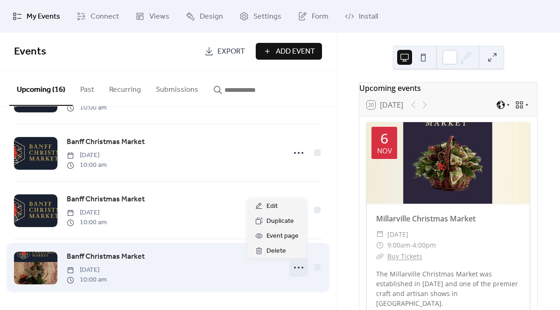
click at [291, 269] on icon at bounding box center [298, 267] width 15 height 15
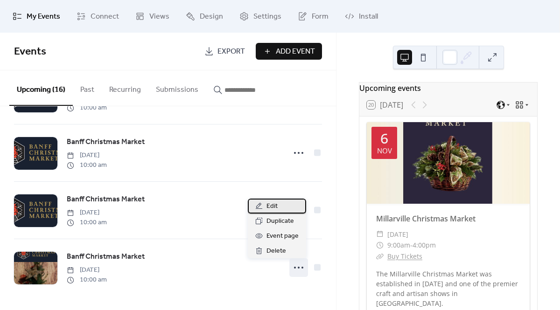
click at [280, 207] on div "Edit" at bounding box center [277, 206] width 58 height 15
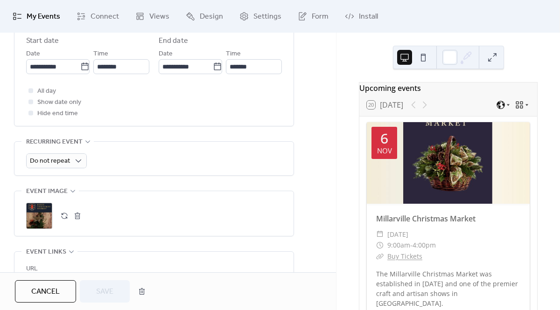
scroll to position [461, 0]
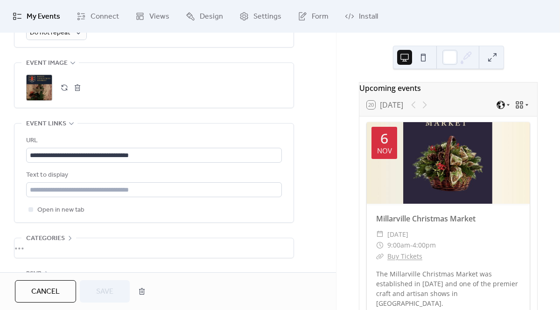
click at [40, 96] on div ";" at bounding box center [39, 88] width 26 height 26
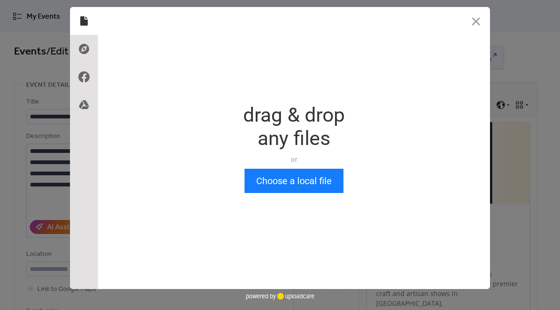
scroll to position [0, 0]
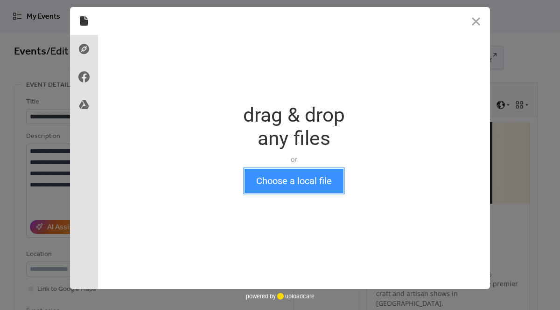
click at [265, 174] on button "Choose a local file" at bounding box center [293, 181] width 99 height 24
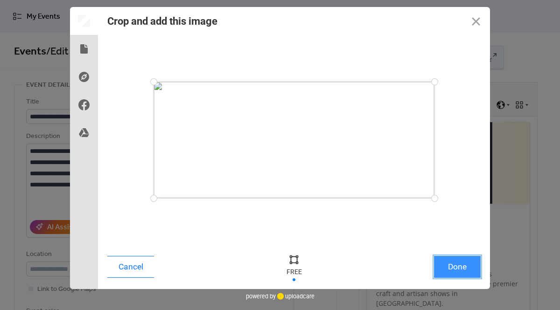
click at [470, 268] on button "Done" at bounding box center [457, 267] width 47 height 22
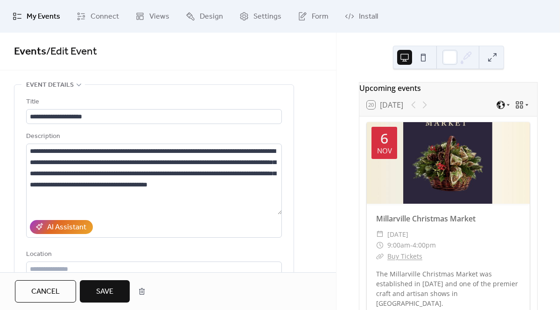
click at [96, 292] on span "Save" at bounding box center [104, 291] width 17 height 11
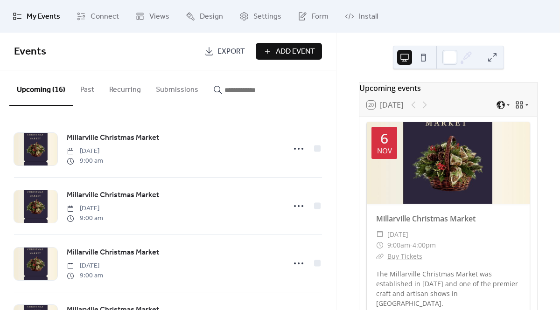
click at [44, 15] on span "My Events" at bounding box center [44, 16] width 34 height 11
click at [150, 17] on span "Views" at bounding box center [159, 16] width 20 height 11
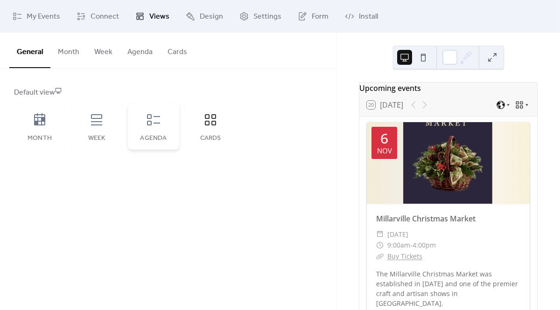
click at [158, 122] on icon at bounding box center [153, 119] width 15 height 15
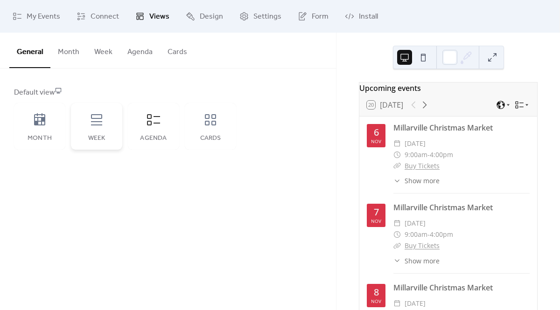
click at [89, 124] on icon at bounding box center [96, 119] width 15 height 15
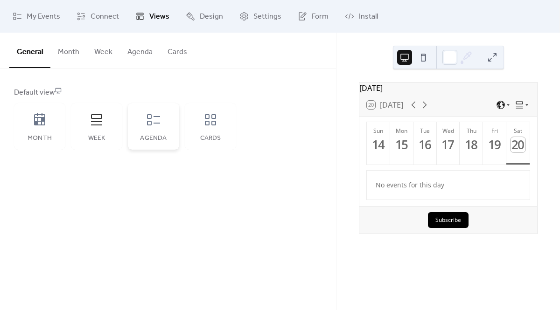
click at [166, 122] on div "Agenda" at bounding box center [153, 126] width 51 height 47
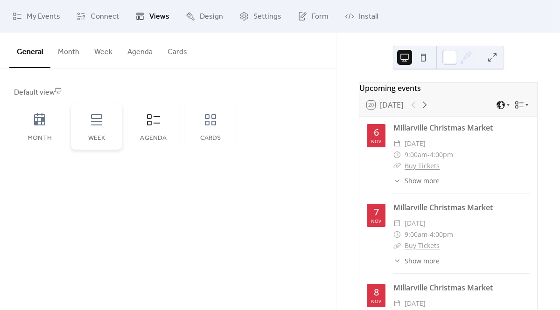
click at [97, 123] on icon at bounding box center [96, 119] width 15 height 15
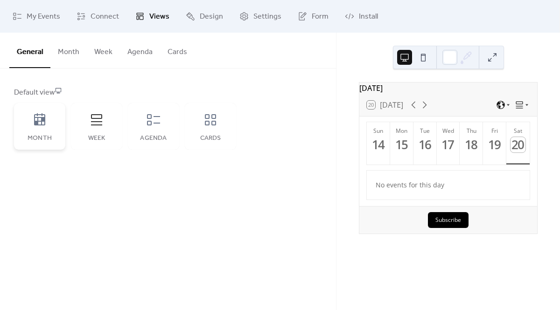
click at [39, 126] on icon at bounding box center [39, 119] width 15 height 15
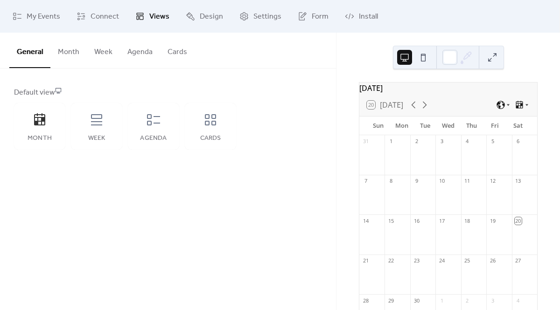
click at [174, 53] on button "Cards" at bounding box center [177, 50] width 35 height 35
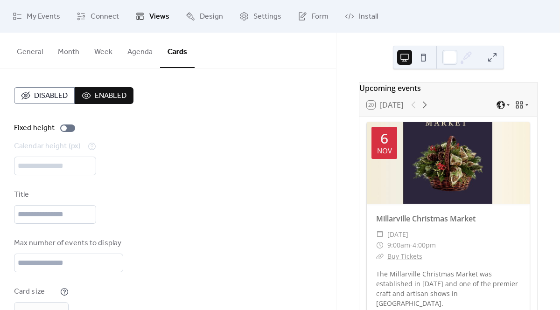
click at [146, 53] on button "Agenda" at bounding box center [140, 50] width 40 height 35
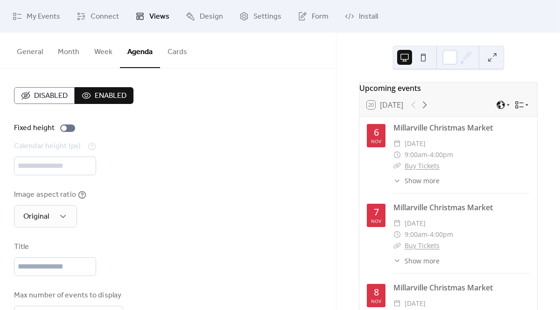
click at [97, 52] on button "Week" at bounding box center [103, 50] width 33 height 35
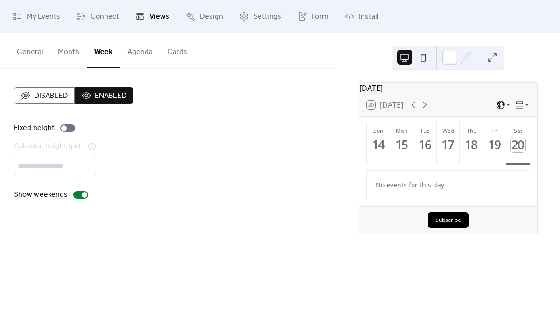
click at [75, 52] on button "Month" at bounding box center [68, 50] width 36 height 35
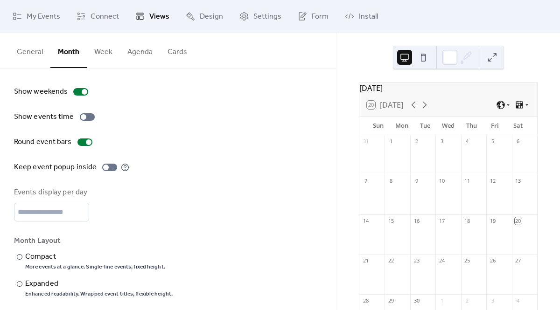
scroll to position [37, 0]
click at [89, 118] on div at bounding box center [87, 116] width 15 height 7
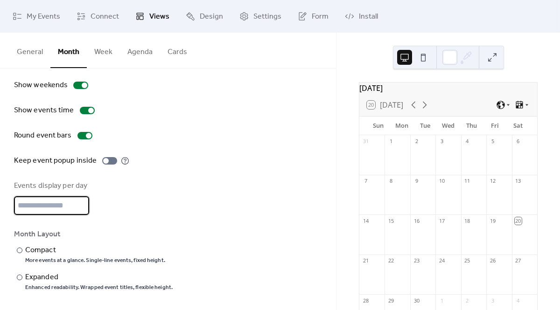
click at [82, 203] on input "*" at bounding box center [51, 205] width 75 height 19
type input "*"
click at [82, 203] on input "*" at bounding box center [51, 205] width 75 height 19
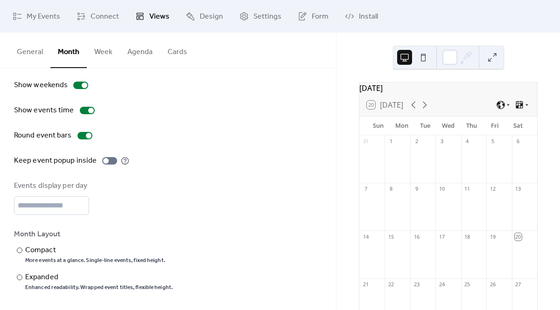
click at [156, 210] on div "Events display per day *" at bounding box center [168, 198] width 308 height 35
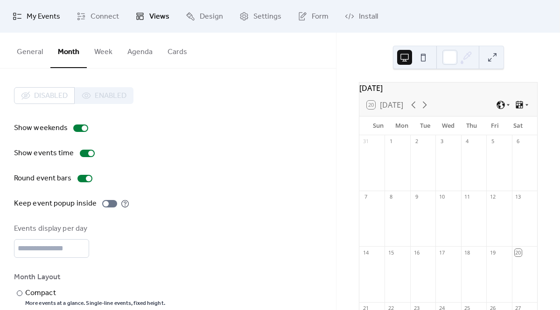
click at [48, 18] on span "My Events" at bounding box center [44, 16] width 34 height 11
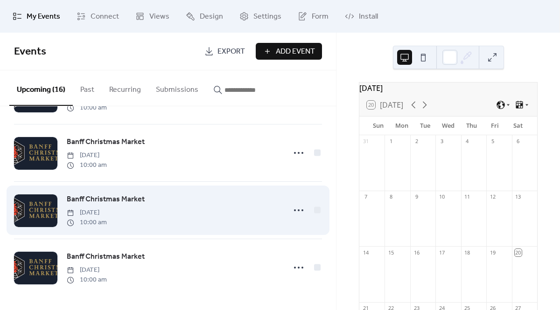
scroll to position [731, 0]
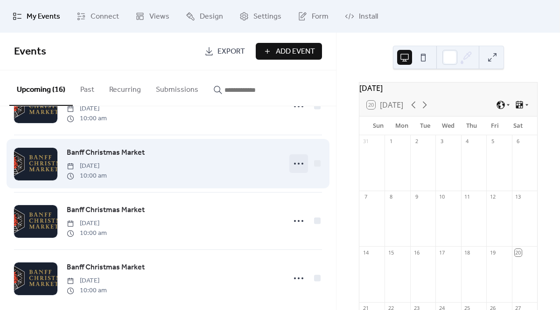
click at [295, 168] on icon at bounding box center [298, 163] width 15 height 15
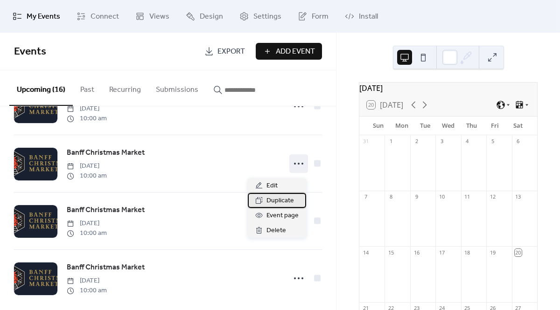
click at [276, 201] on span "Duplicate" at bounding box center [280, 200] width 28 height 11
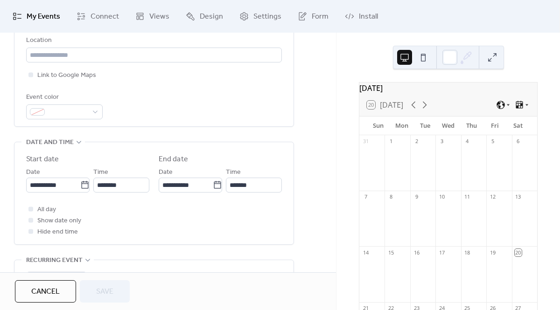
scroll to position [230, 0]
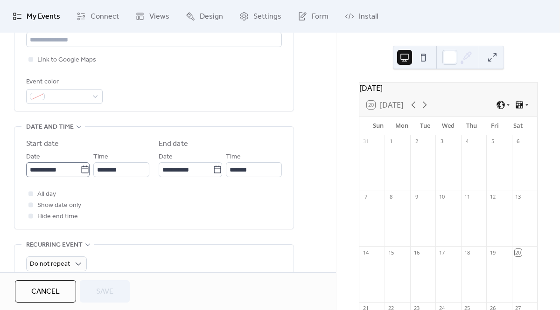
click at [83, 169] on icon at bounding box center [84, 169] width 9 height 9
click at [80, 169] on input "**********" at bounding box center [53, 169] width 54 height 15
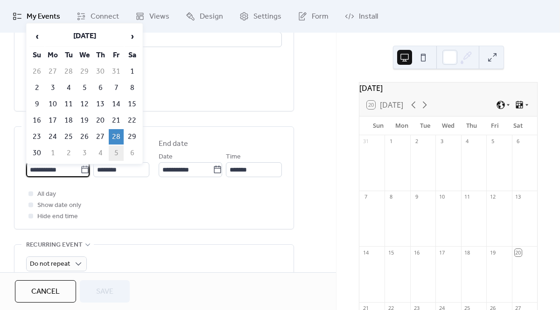
click at [118, 150] on td "5" at bounding box center [116, 153] width 15 height 15
type input "**********"
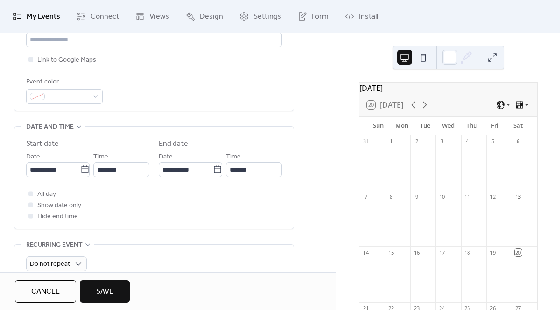
click at [110, 289] on span "Save" at bounding box center [104, 291] width 17 height 11
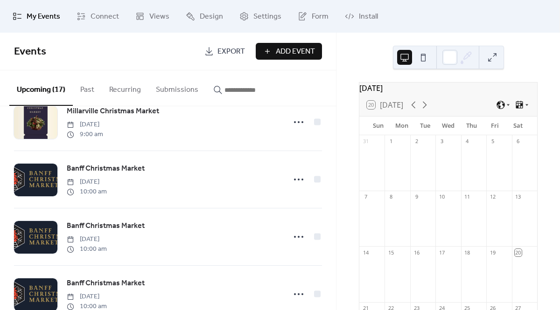
scroll to position [803, 0]
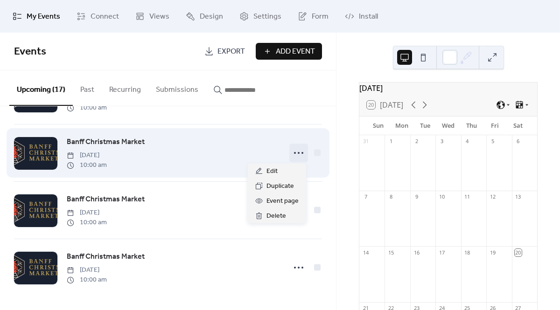
click at [293, 153] on icon at bounding box center [298, 153] width 15 height 15
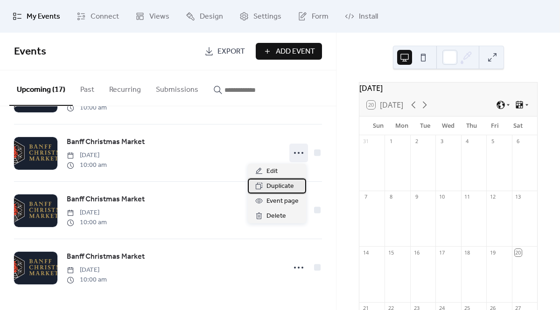
click at [277, 184] on span "Duplicate" at bounding box center [280, 186] width 28 height 11
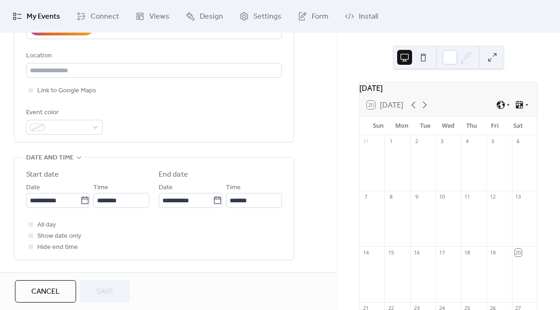
scroll to position [221, 0]
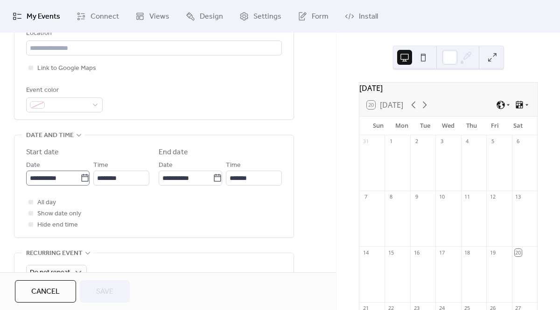
click at [84, 179] on icon at bounding box center [84, 178] width 9 height 9
click at [80, 179] on input "**********" at bounding box center [53, 178] width 54 height 15
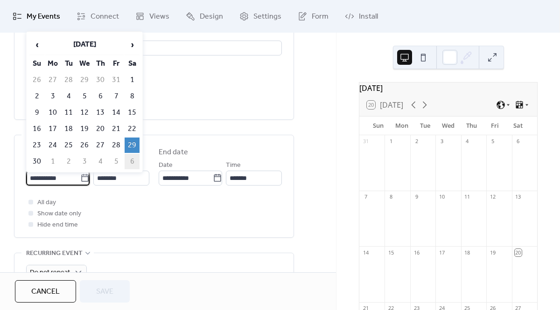
click at [130, 157] on td "6" at bounding box center [132, 161] width 15 height 15
type input "**********"
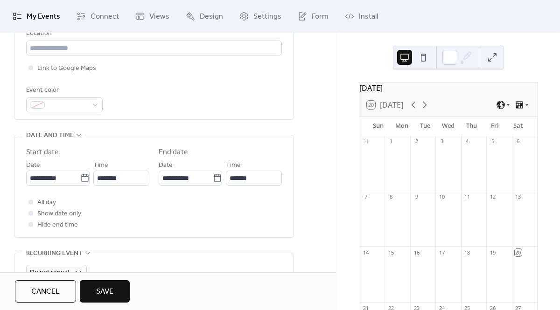
click at [107, 288] on span "Save" at bounding box center [104, 291] width 17 height 11
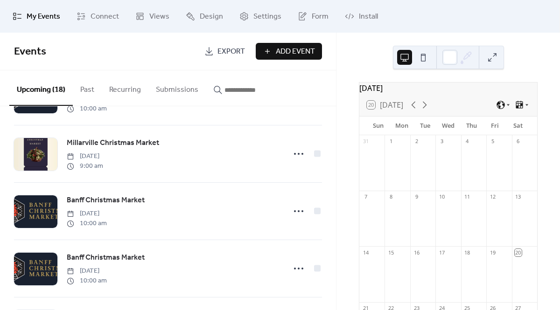
scroll to position [861, 0]
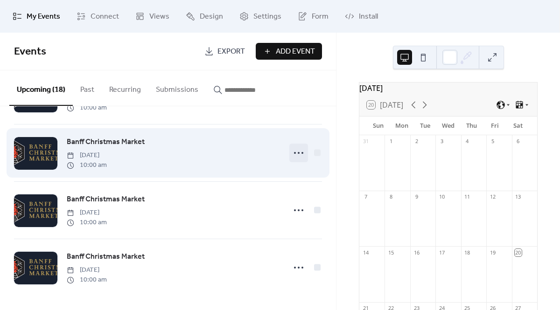
click at [298, 153] on icon at bounding box center [298, 153] width 15 height 15
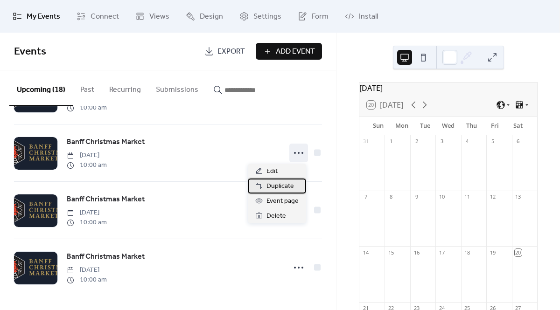
click at [287, 184] on span "Duplicate" at bounding box center [280, 186] width 28 height 11
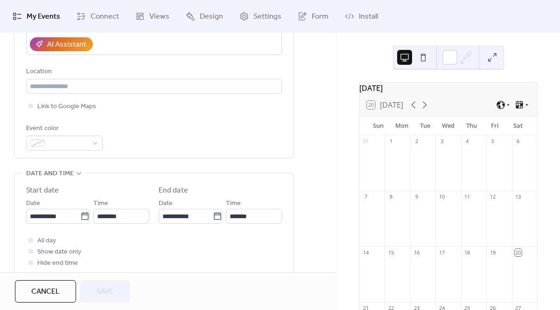
scroll to position [216, 0]
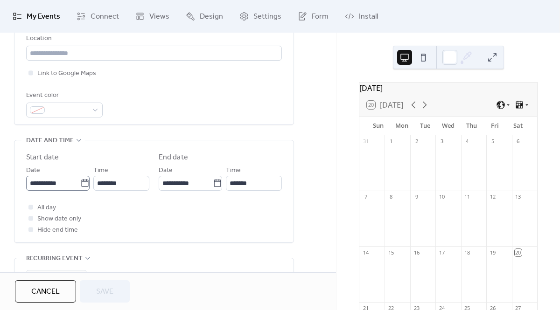
click at [83, 183] on icon at bounding box center [84, 183] width 9 height 9
click at [80, 183] on input "**********" at bounding box center [53, 183] width 54 height 15
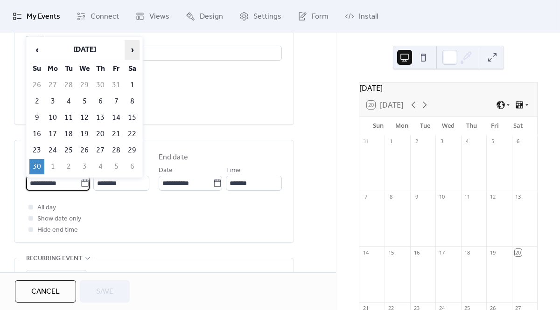
click at [133, 49] on span "›" at bounding box center [132, 50] width 14 height 19
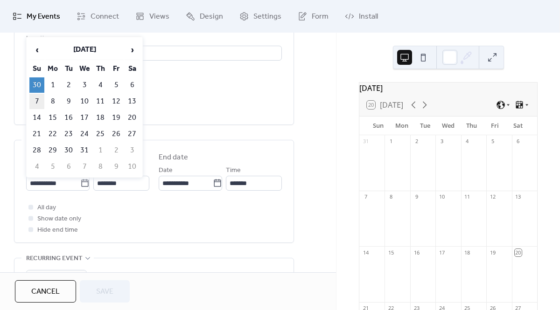
click at [36, 94] on td "7" at bounding box center [36, 101] width 15 height 15
type input "**********"
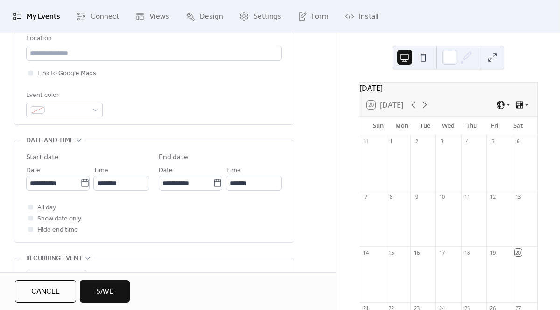
click at [102, 286] on span "Save" at bounding box center [104, 291] width 17 height 11
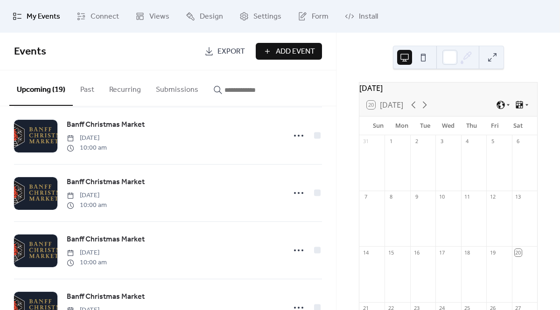
scroll to position [918, 0]
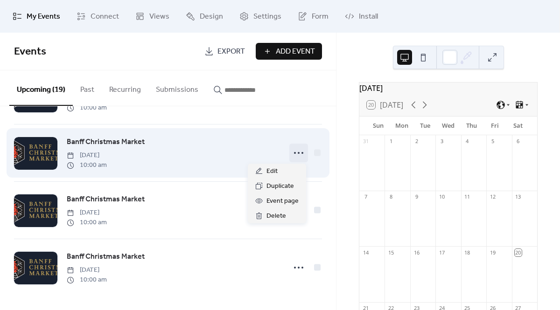
click at [294, 153] on icon at bounding box center [298, 153] width 15 height 15
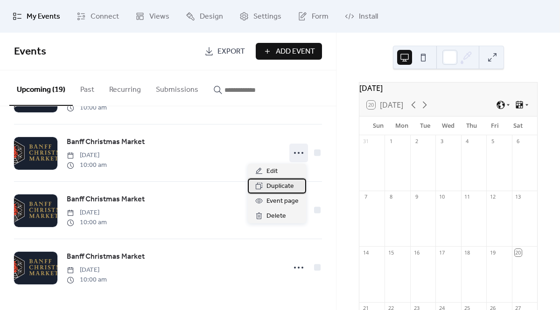
click at [276, 184] on span "Duplicate" at bounding box center [280, 186] width 28 height 11
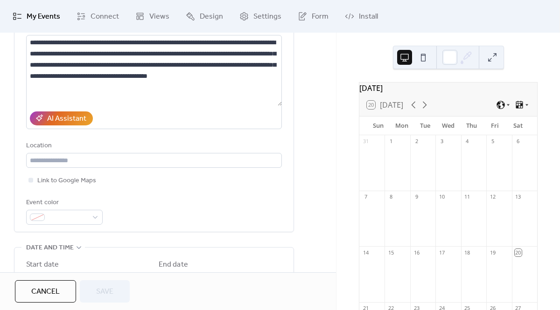
scroll to position [275, 0]
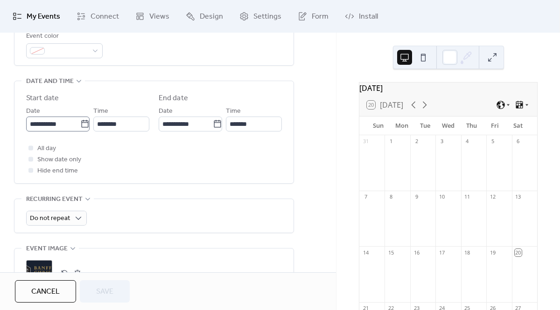
click at [85, 117] on label "**********" at bounding box center [57, 124] width 63 height 15
click at [80, 117] on input "**********" at bounding box center [53, 124] width 54 height 15
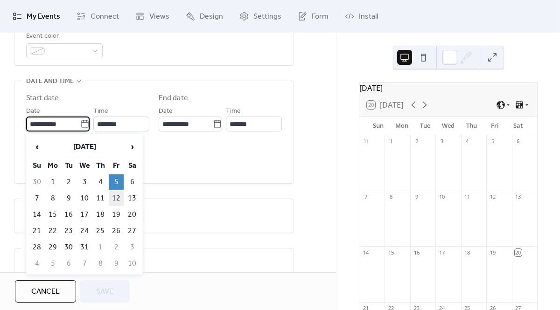
click at [117, 195] on td "12" at bounding box center [116, 198] width 15 height 15
type input "**********"
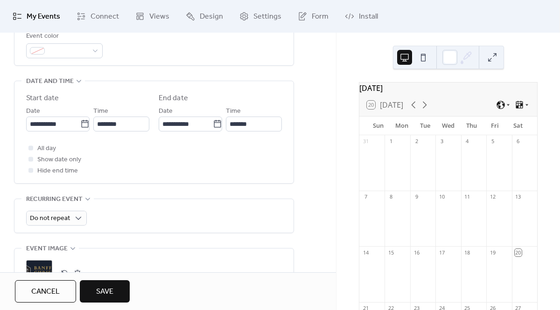
click at [106, 290] on span "Save" at bounding box center [104, 291] width 17 height 11
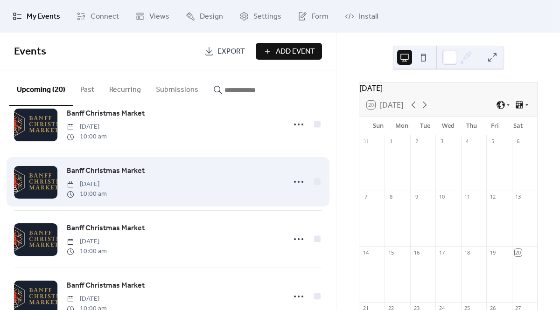
scroll to position [945, 0]
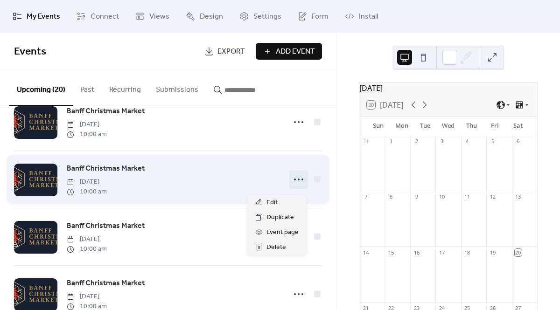
click at [296, 185] on icon at bounding box center [298, 179] width 15 height 15
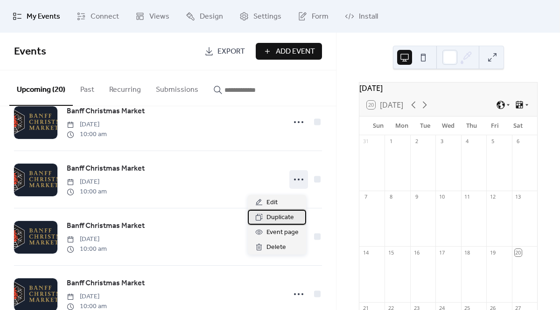
click at [282, 216] on span "Duplicate" at bounding box center [280, 217] width 28 height 11
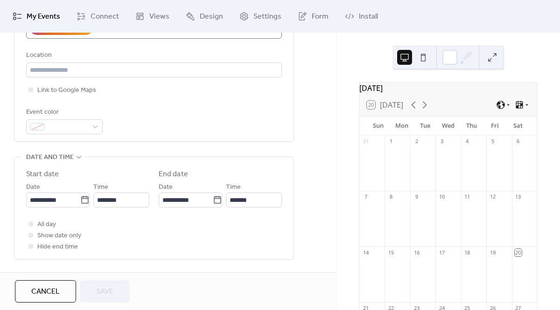
scroll to position [208, 0]
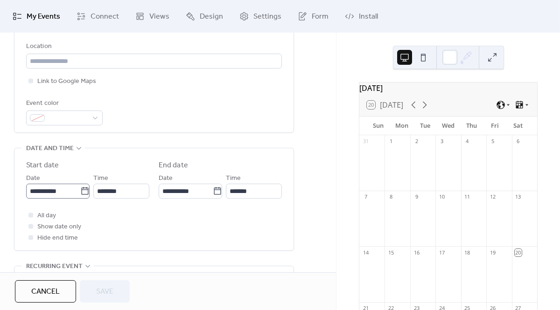
click at [83, 189] on icon at bounding box center [84, 191] width 9 height 9
click at [80, 189] on input "**********" at bounding box center [53, 191] width 54 height 15
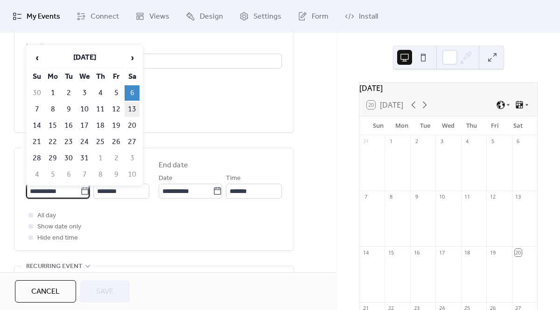
click at [132, 106] on td "13" at bounding box center [132, 109] width 15 height 15
type input "**********"
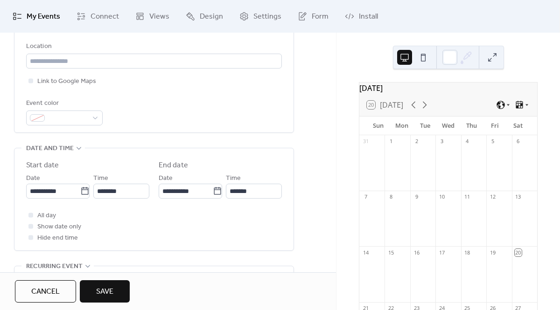
click at [96, 289] on span "Save" at bounding box center [104, 291] width 17 height 11
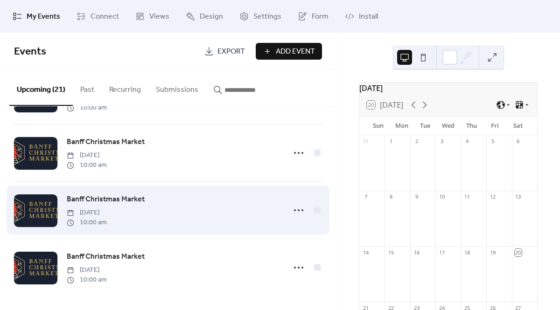
scroll to position [1024, 0]
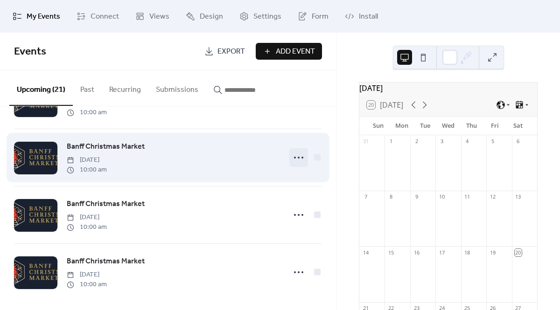
click at [296, 162] on icon at bounding box center [298, 157] width 15 height 15
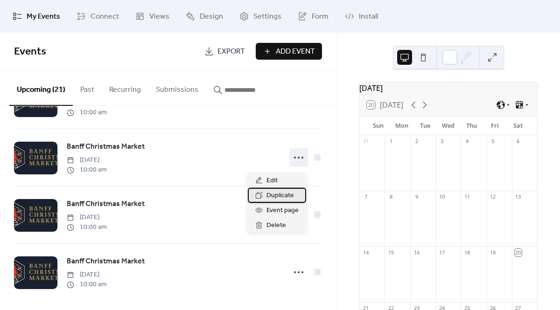
click at [278, 195] on span "Duplicate" at bounding box center [280, 195] width 28 height 11
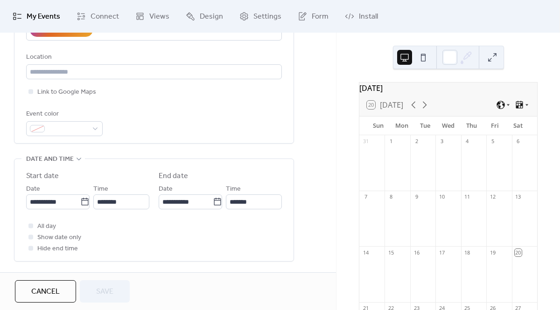
scroll to position [200, 0]
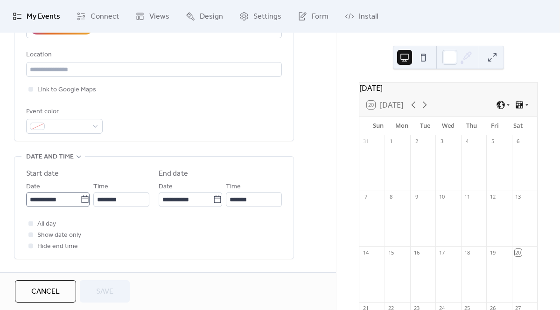
click at [82, 200] on icon at bounding box center [84, 199] width 9 height 9
click at [80, 200] on input "**********" at bounding box center [53, 199] width 54 height 15
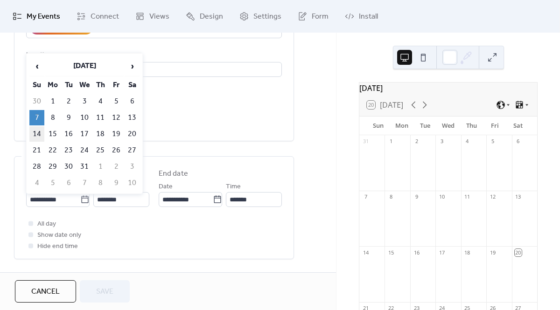
click at [36, 132] on td "14" at bounding box center [36, 133] width 15 height 15
type input "**********"
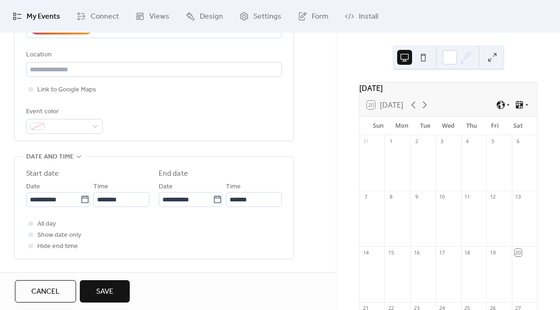
click at [98, 295] on span "Save" at bounding box center [104, 291] width 17 height 11
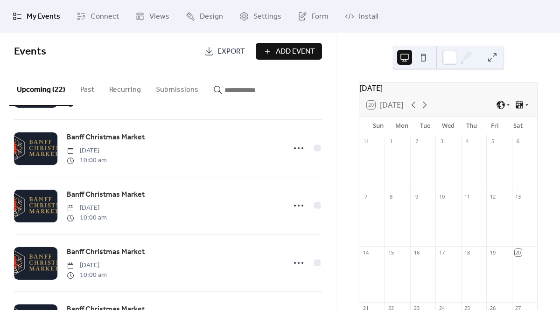
scroll to position [1091, 0]
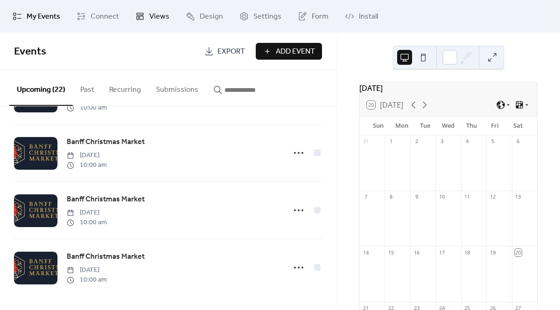
click at [163, 16] on span "Views" at bounding box center [159, 16] width 20 height 11
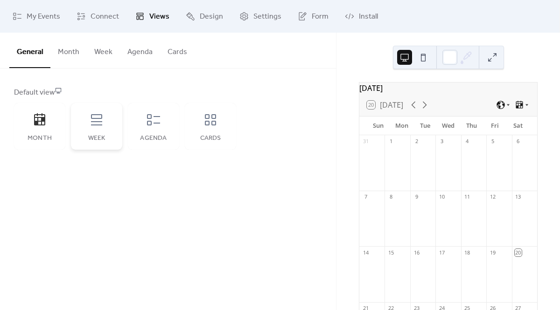
click at [98, 128] on div "Week" at bounding box center [96, 126] width 51 height 47
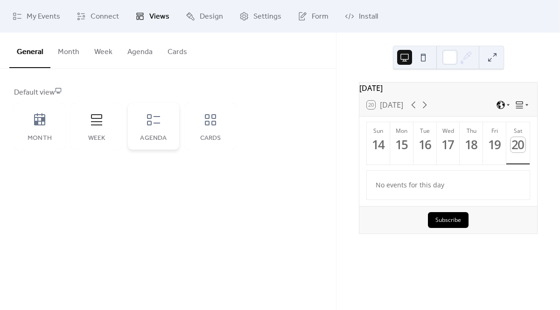
click at [149, 128] on div "Agenda" at bounding box center [153, 126] width 51 height 47
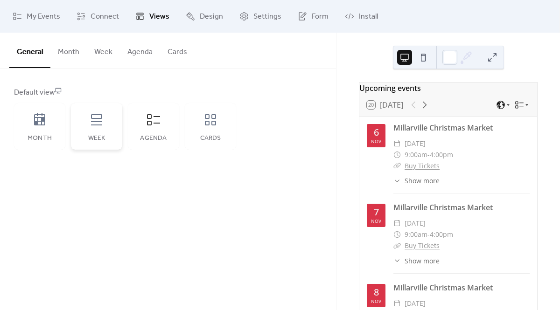
click at [105, 123] on div "Week" at bounding box center [96, 126] width 51 height 47
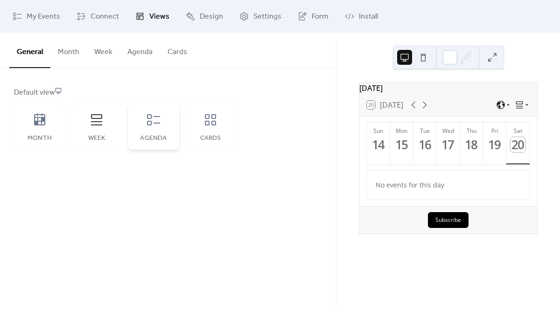
click at [159, 120] on icon at bounding box center [153, 119] width 15 height 15
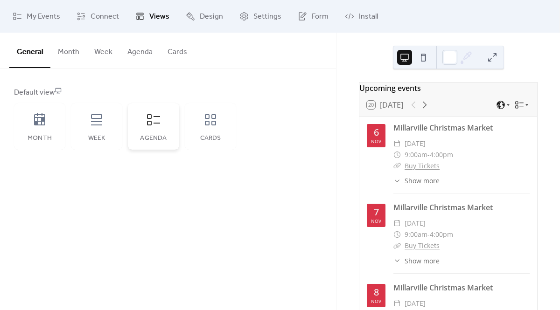
click at [159, 119] on icon at bounding box center [153, 119] width 15 height 15
click at [211, 130] on div "Cards" at bounding box center [210, 126] width 51 height 47
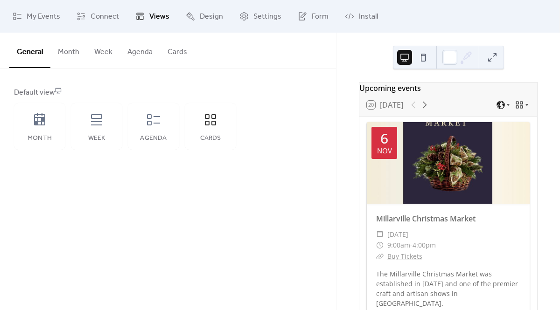
click at [172, 49] on button "Cards" at bounding box center [177, 50] width 35 height 35
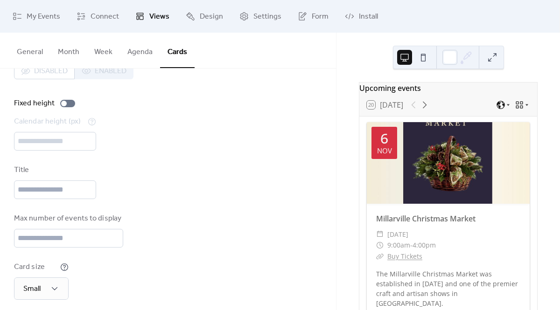
scroll to position [26, 0]
click at [69, 102] on div at bounding box center [67, 102] width 15 height 7
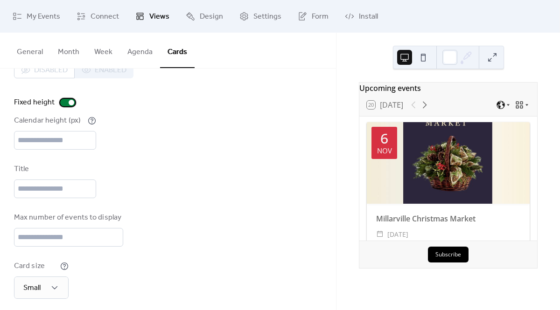
click at [69, 102] on div at bounding box center [72, 103] width 6 height 6
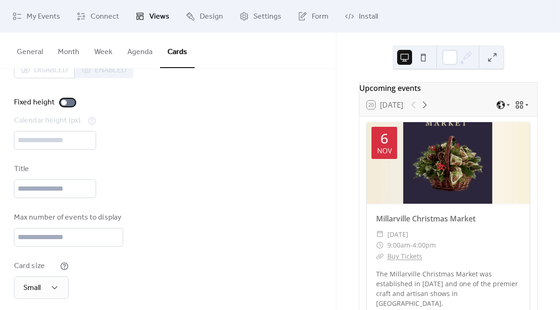
click at [69, 102] on div at bounding box center [67, 102] width 15 height 7
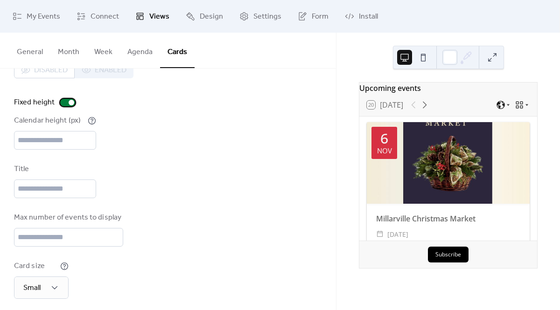
click at [66, 102] on div at bounding box center [67, 102] width 15 height 7
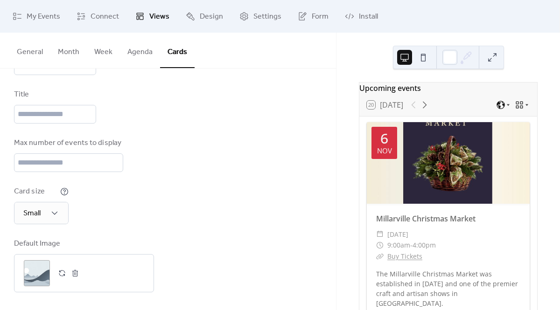
scroll to position [101, 0]
click at [57, 206] on div "Small" at bounding box center [41, 212] width 55 height 22
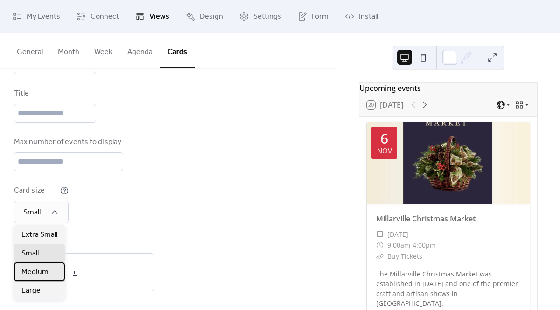
click at [43, 267] on span "Medium" at bounding box center [34, 272] width 27 height 11
click at [48, 246] on div "Small" at bounding box center [39, 253] width 51 height 19
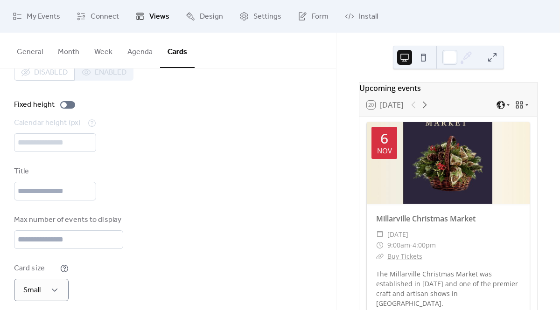
scroll to position [0, 0]
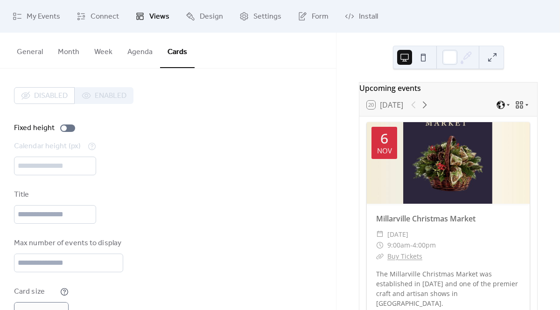
click at [100, 95] on div "Disabled Enabled" at bounding box center [73, 95] width 119 height 17
click at [54, 93] on div "Disabled Enabled" at bounding box center [73, 95] width 119 height 17
click at [118, 91] on div "Disabled Enabled" at bounding box center [73, 95] width 119 height 17
click at [67, 128] on div at bounding box center [67, 128] width 15 height 7
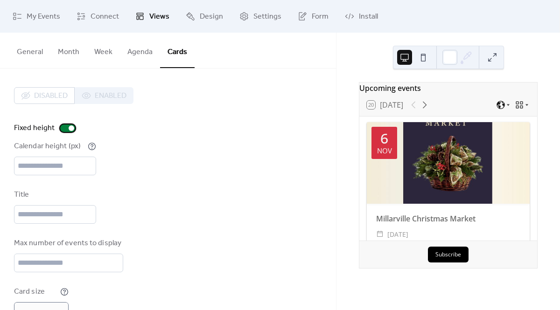
click at [63, 128] on div at bounding box center [67, 128] width 15 height 7
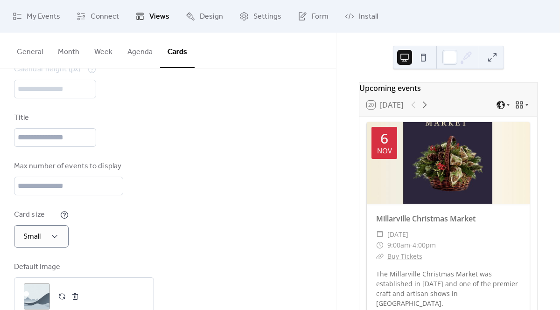
scroll to position [101, 0]
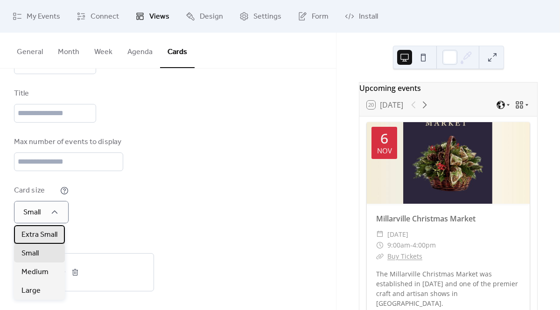
click at [48, 232] on span "Extra Small" at bounding box center [39, 235] width 36 height 11
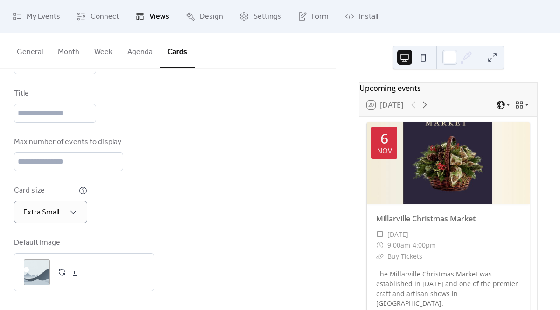
click at [67, 51] on button "Month" at bounding box center [68, 50] width 36 height 35
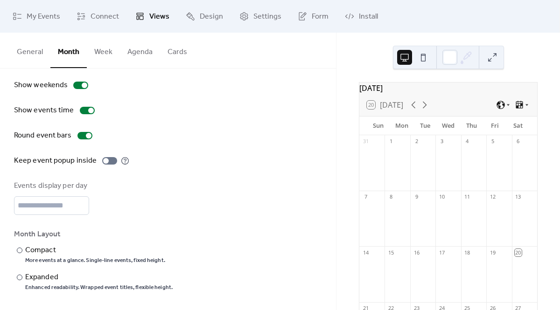
click at [247, 124] on div "Show weekends Show events time Round event bars Keep event popup inside Events …" at bounding box center [168, 186] width 308 height 212
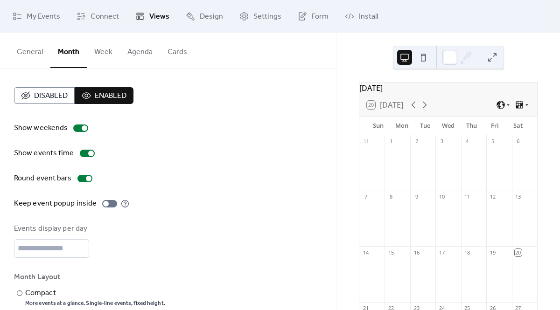
click at [53, 91] on span "Disabled" at bounding box center [51, 95] width 34 height 11
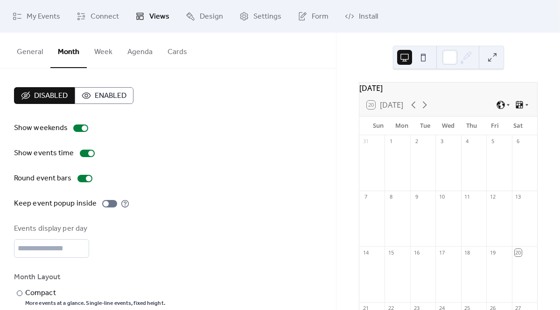
click at [118, 95] on span "Enabled" at bounding box center [111, 95] width 32 height 11
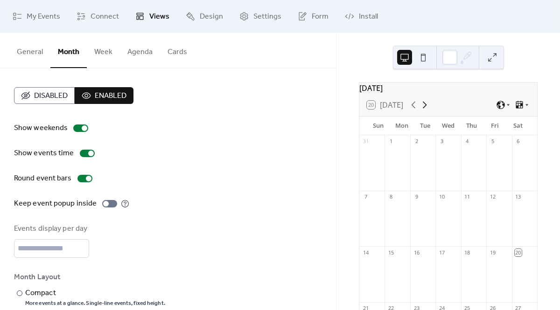
click at [427, 108] on icon at bounding box center [424, 104] width 11 height 11
click at [151, 12] on span "Views" at bounding box center [159, 16] width 20 height 11
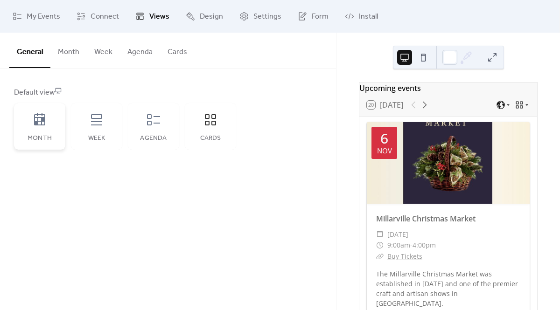
click at [36, 118] on icon at bounding box center [39, 119] width 15 height 15
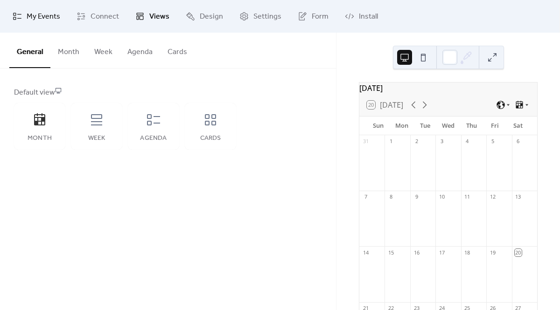
click at [42, 17] on span "My Events" at bounding box center [44, 16] width 34 height 11
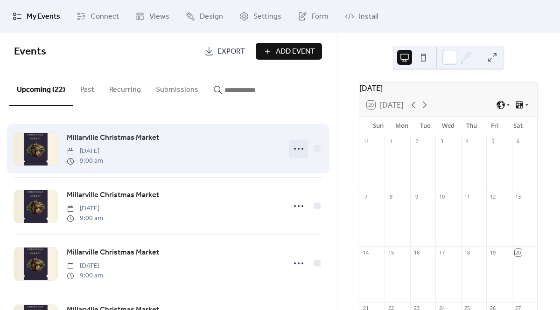
click at [295, 149] on icon at bounding box center [298, 148] width 15 height 15
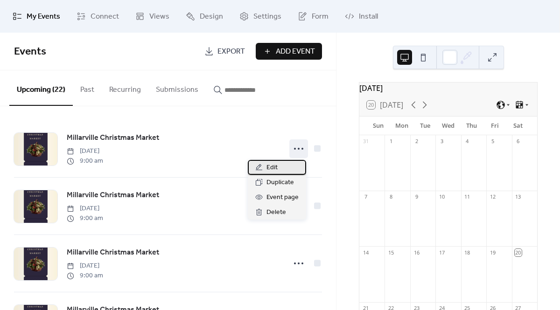
click at [275, 170] on span "Edit" at bounding box center [271, 167] width 11 height 11
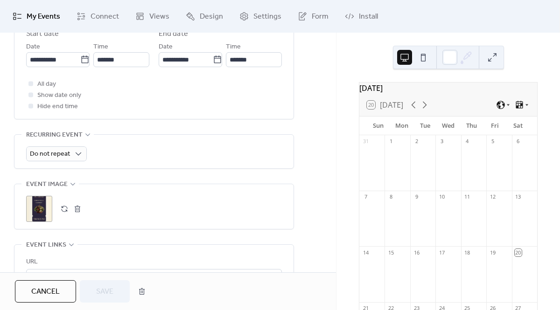
scroll to position [420, 0]
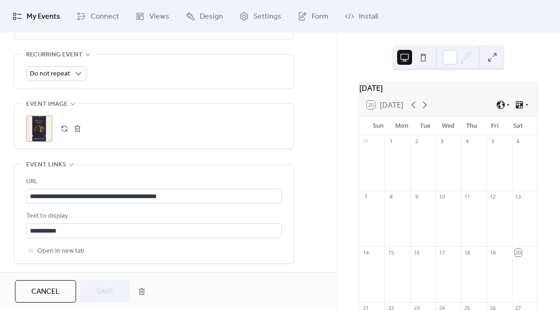
click at [39, 132] on div ";" at bounding box center [39, 129] width 26 height 26
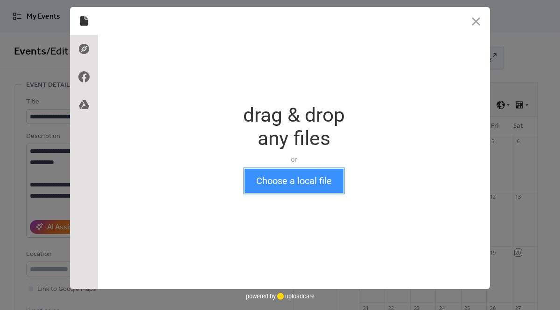
click at [251, 179] on button "Choose a local file" at bounding box center [293, 181] width 99 height 24
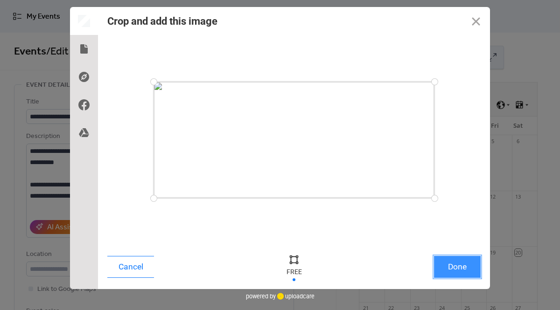
click at [466, 267] on button "Done" at bounding box center [457, 267] width 47 height 22
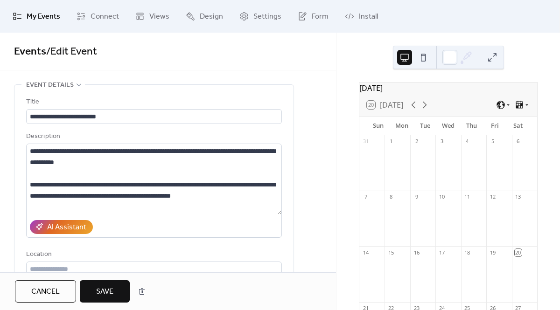
click at [114, 290] on button "Save" at bounding box center [105, 291] width 50 height 22
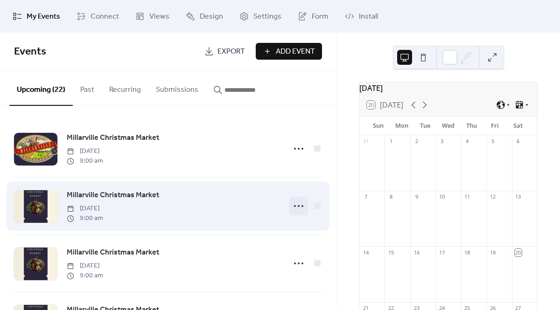
click at [298, 208] on icon at bounding box center [298, 206] width 15 height 15
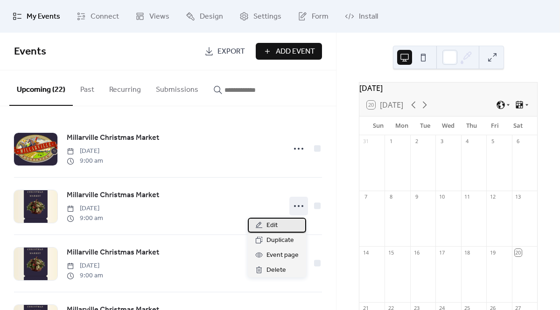
click at [278, 226] on div "Edit" at bounding box center [277, 225] width 58 height 15
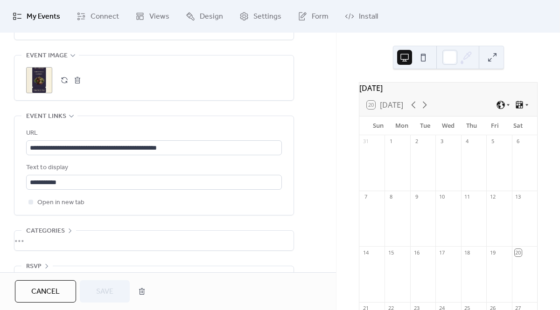
scroll to position [488, 0]
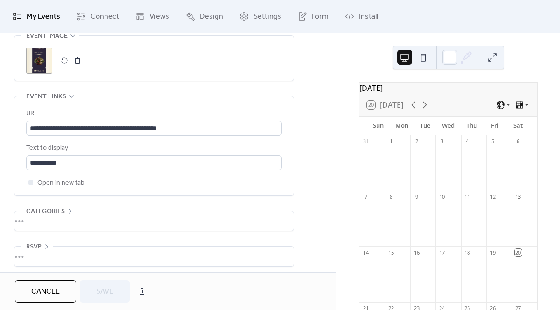
click at [38, 63] on div ";" at bounding box center [39, 61] width 26 height 26
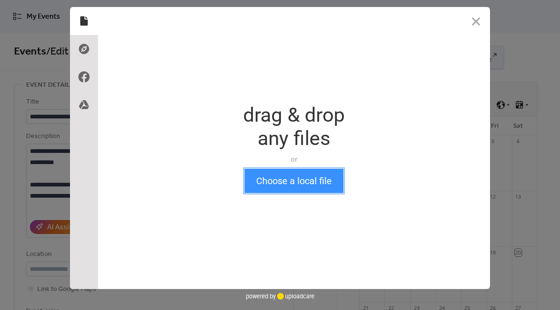
click at [266, 187] on button "Choose a local file" at bounding box center [293, 181] width 99 height 24
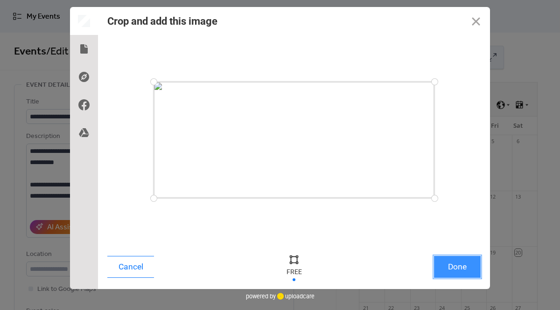
click at [438, 265] on button "Done" at bounding box center [457, 267] width 47 height 22
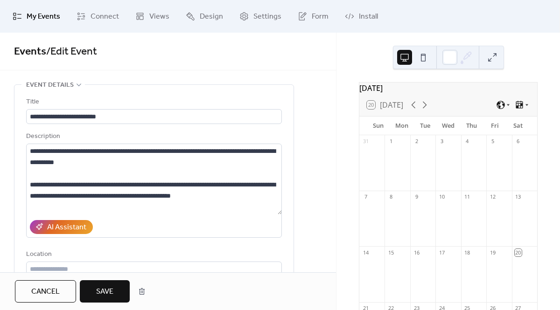
click at [111, 289] on span "Save" at bounding box center [104, 291] width 17 height 11
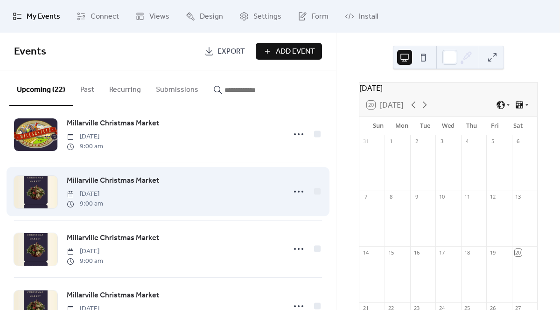
scroll to position [78, 0]
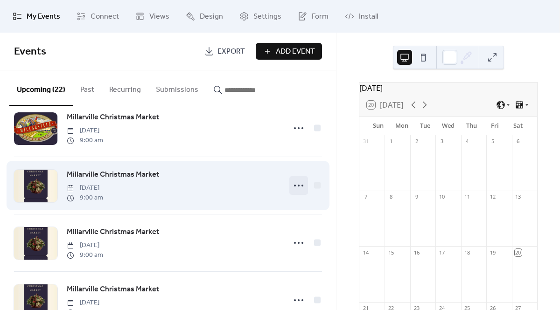
click at [296, 188] on icon at bounding box center [298, 185] width 15 height 15
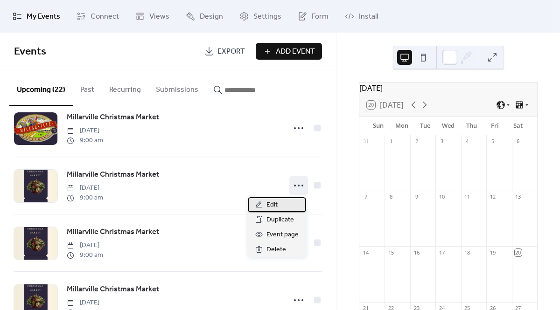
click at [276, 210] on span "Edit" at bounding box center [271, 205] width 11 height 11
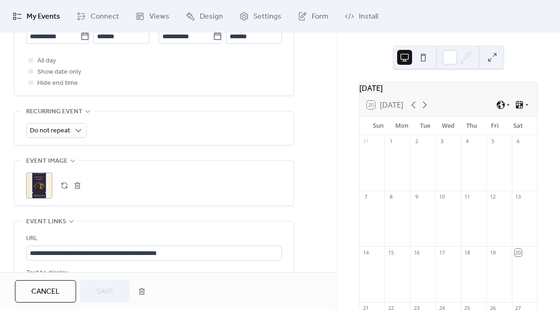
scroll to position [374, 0]
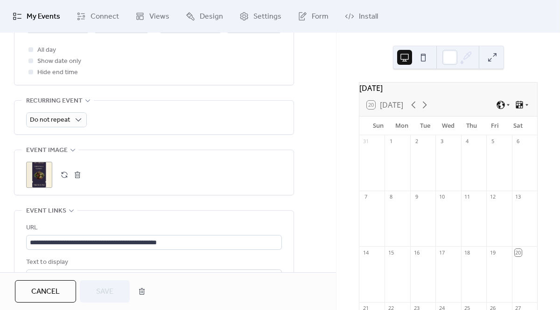
click at [38, 181] on div ";" at bounding box center [39, 175] width 26 height 26
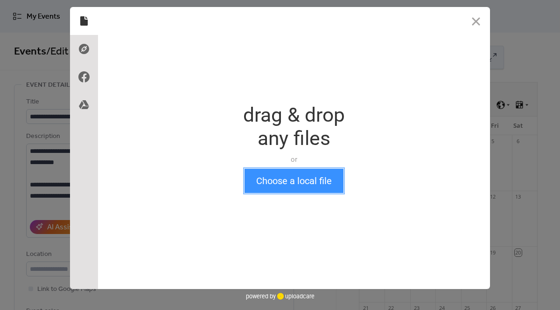
click at [267, 188] on button "Choose a local file" at bounding box center [293, 181] width 99 height 24
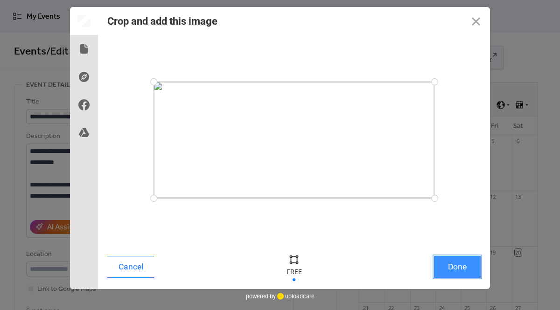
click at [462, 261] on button "Done" at bounding box center [457, 267] width 47 height 22
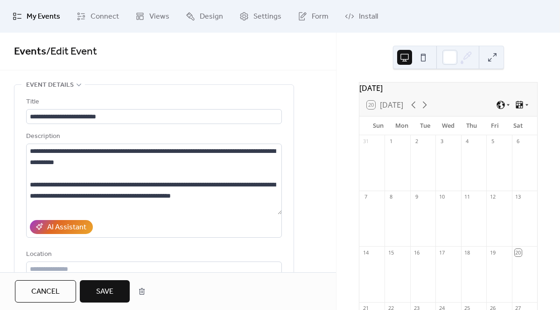
click at [110, 291] on span "Save" at bounding box center [104, 291] width 17 height 11
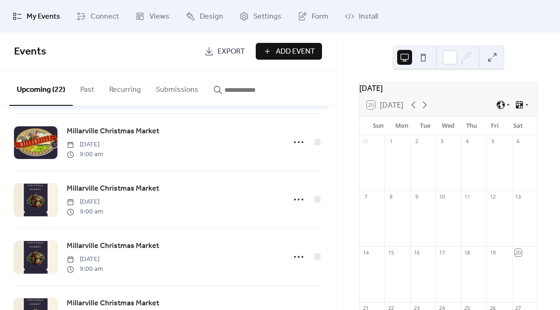
scroll to position [141, 0]
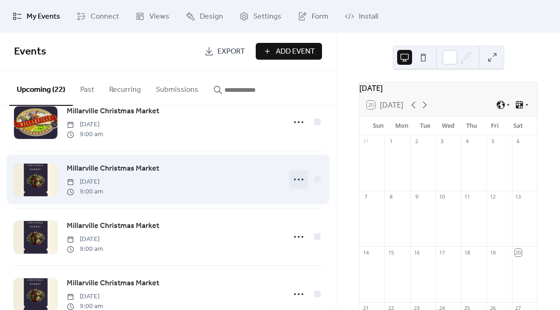
click at [296, 177] on icon at bounding box center [298, 179] width 15 height 15
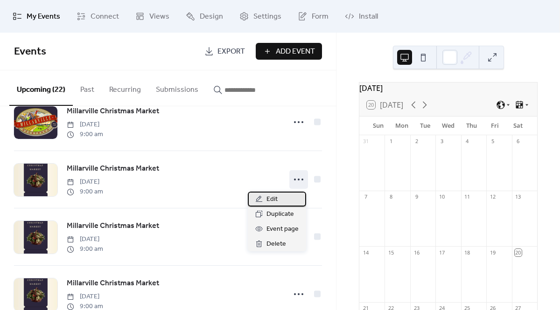
click at [277, 202] on span "Edit" at bounding box center [271, 199] width 11 height 11
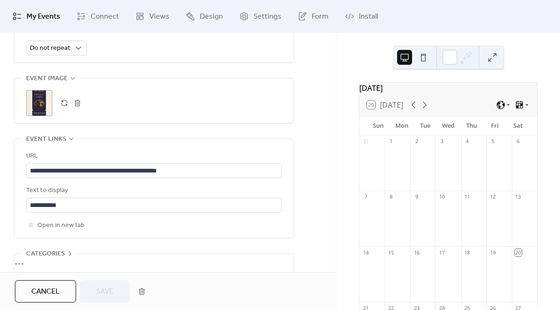
scroll to position [494, 0]
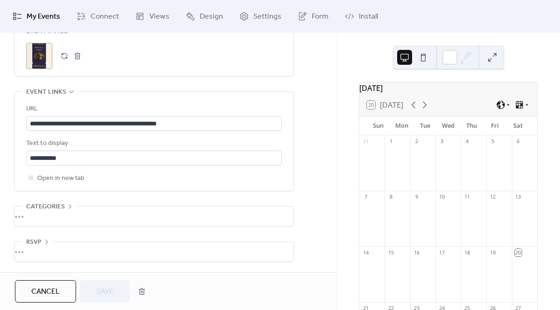
click at [42, 68] on div ";" at bounding box center [39, 56] width 26 height 26
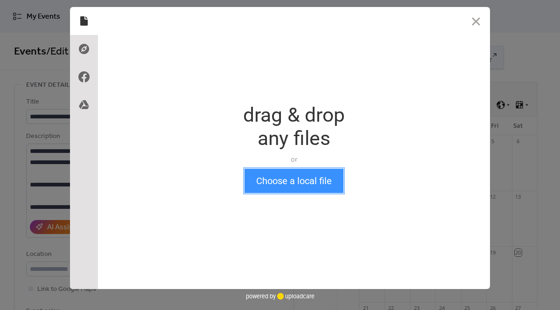
click at [291, 181] on button "Choose a local file" at bounding box center [293, 181] width 99 height 24
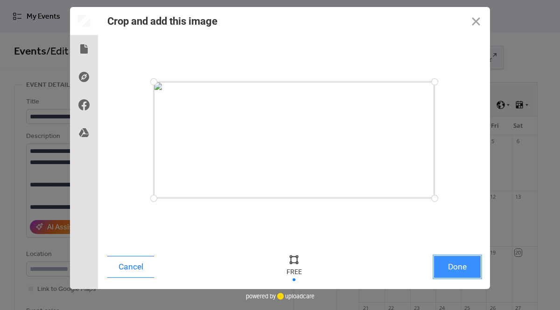
click at [472, 266] on button "Done" at bounding box center [457, 267] width 47 height 22
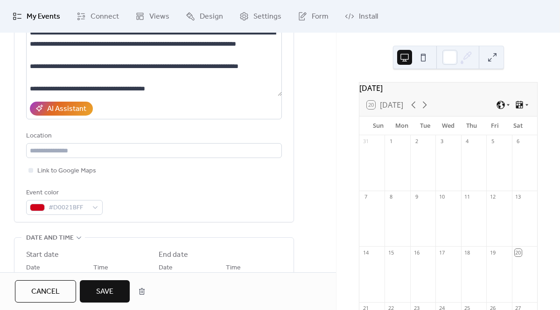
scroll to position [222, 0]
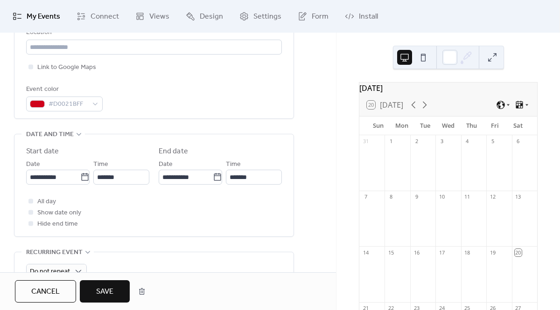
click at [100, 293] on span "Save" at bounding box center [104, 291] width 17 height 11
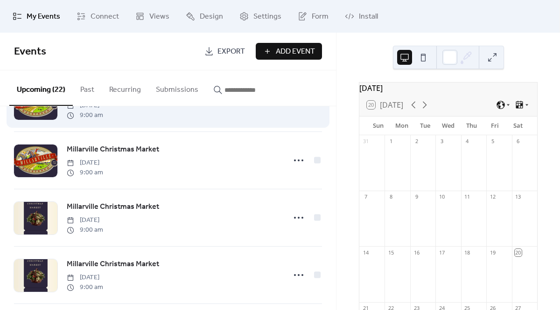
scroll to position [217, 0]
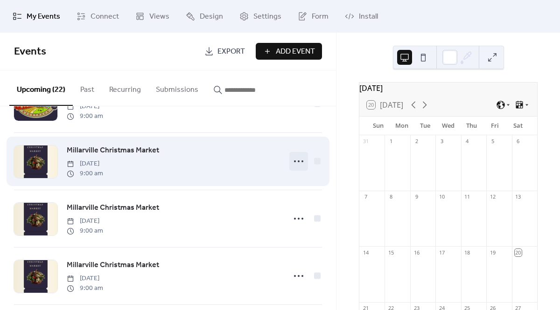
click at [294, 163] on icon at bounding box center [298, 161] width 15 height 15
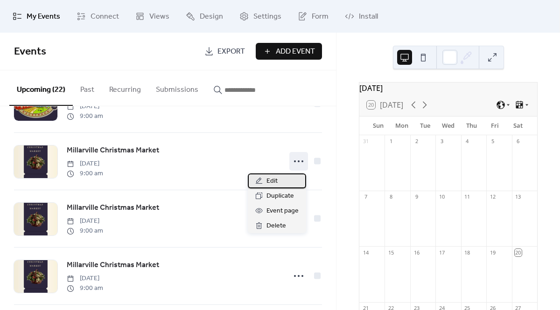
click at [276, 182] on span "Edit" at bounding box center [271, 181] width 11 height 11
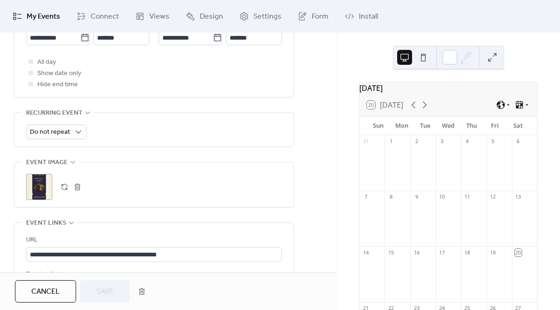
scroll to position [387, 0]
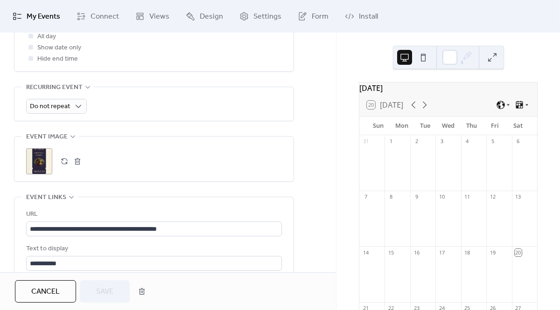
click at [47, 164] on div ";" at bounding box center [39, 161] width 26 height 26
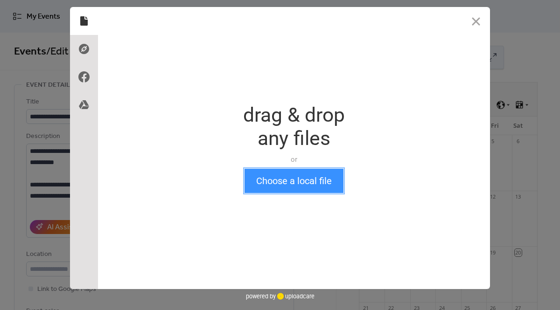
click at [279, 190] on button "Choose a local file" at bounding box center [293, 181] width 99 height 24
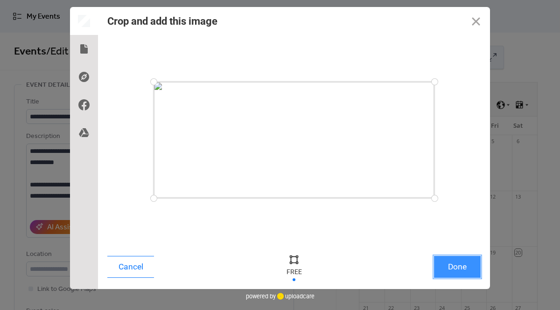
click at [454, 271] on button "Done" at bounding box center [457, 267] width 47 height 22
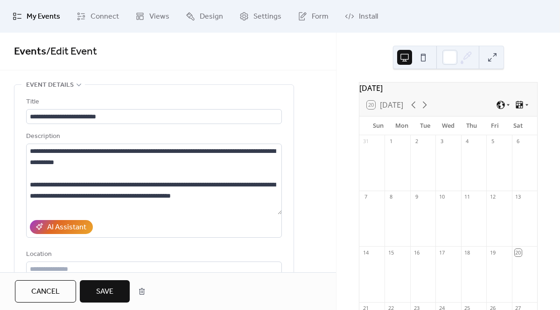
click at [106, 294] on span "Save" at bounding box center [104, 291] width 17 height 11
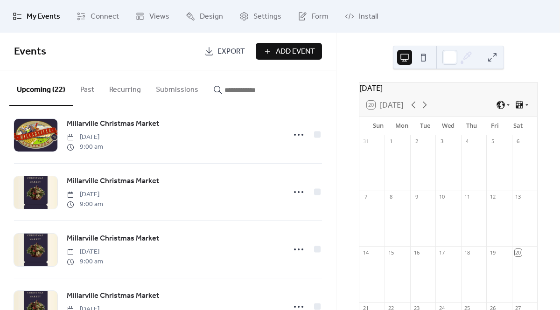
scroll to position [255, 0]
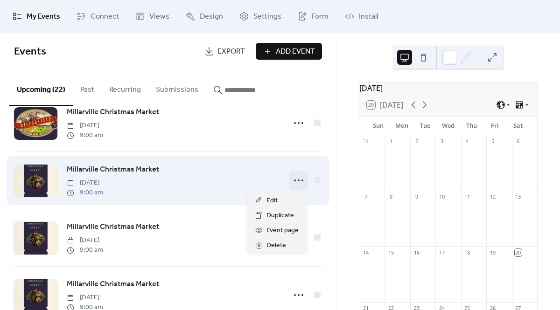
click at [298, 181] on circle at bounding box center [299, 181] width 2 height 2
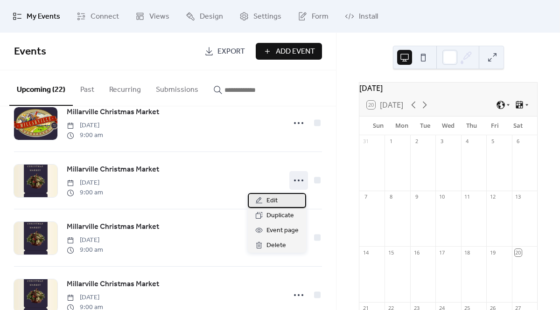
click at [276, 203] on span "Edit" at bounding box center [271, 200] width 11 height 11
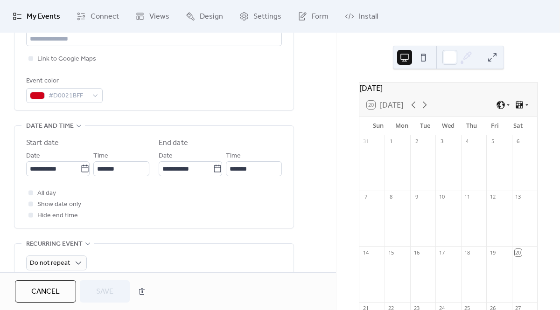
scroll to position [298, 0]
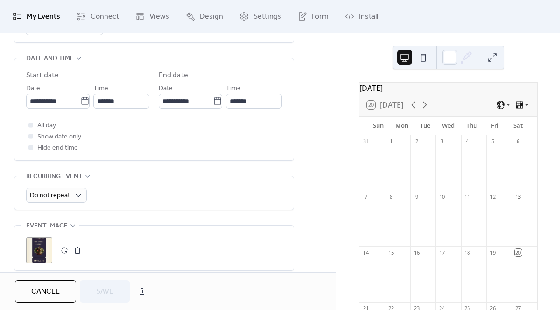
click at [36, 245] on div ";" at bounding box center [39, 250] width 26 height 26
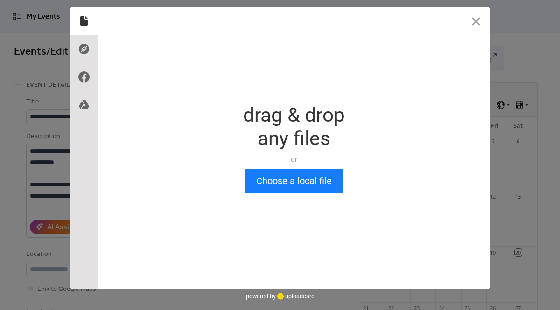
scroll to position [0, 0]
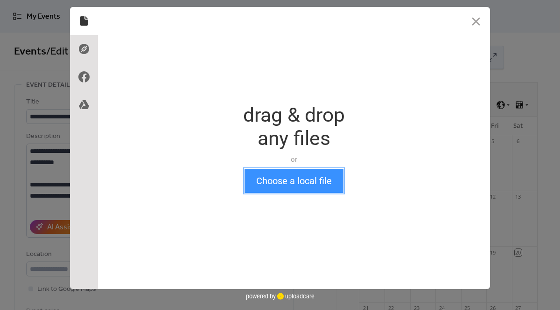
click at [296, 182] on button "Choose a local file" at bounding box center [293, 181] width 99 height 24
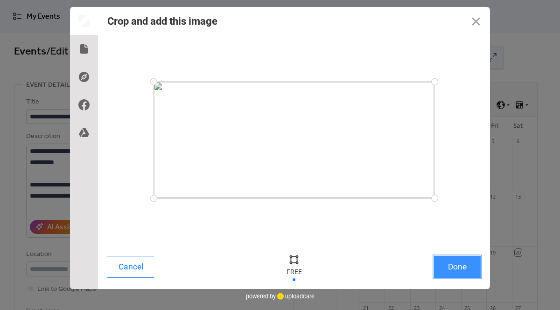
click at [456, 275] on button "Done" at bounding box center [457, 267] width 47 height 22
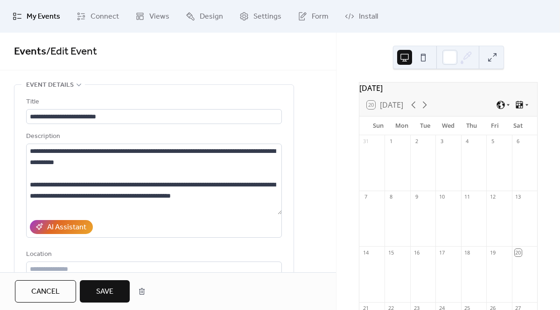
click at [109, 290] on span "Save" at bounding box center [104, 291] width 17 height 11
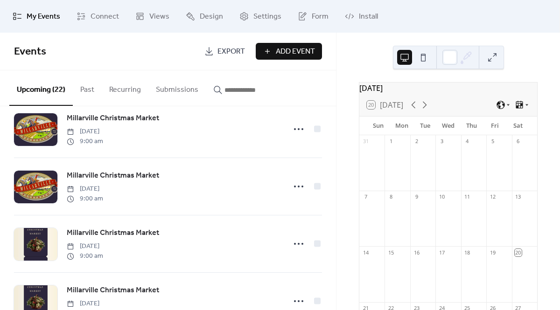
scroll to position [261, 0]
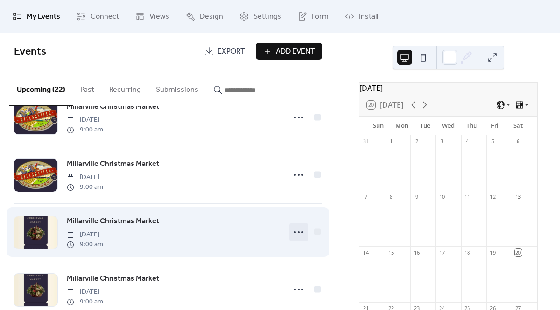
click at [297, 233] on icon at bounding box center [298, 232] width 15 height 15
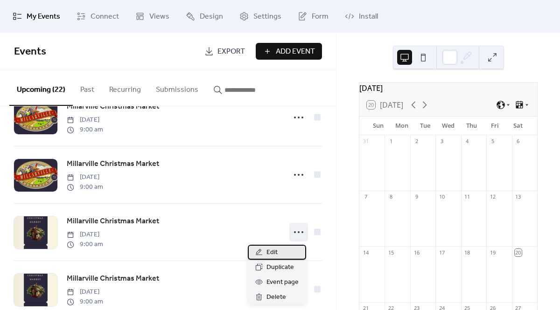
click at [275, 257] on span "Edit" at bounding box center [271, 252] width 11 height 11
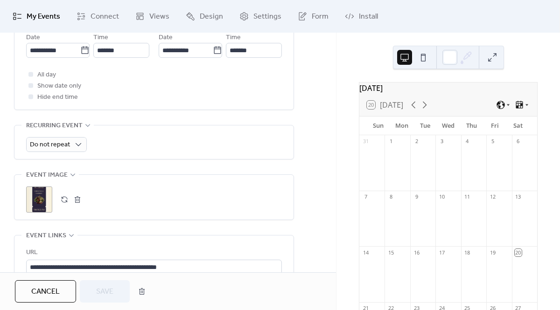
scroll to position [359, 0]
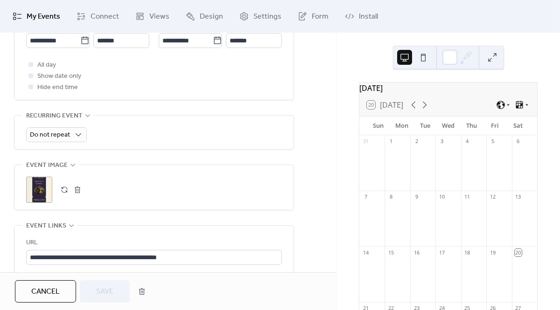
click at [37, 204] on div ";" at bounding box center [154, 187] width 256 height 45
click at [37, 201] on div ";" at bounding box center [39, 190] width 26 height 26
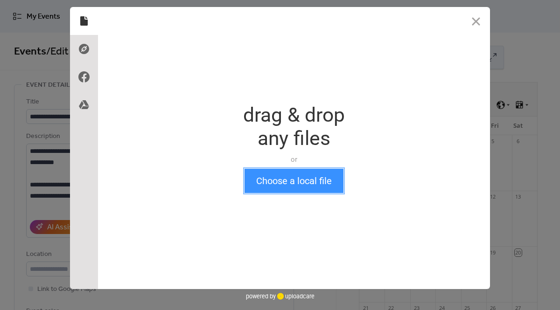
click at [278, 179] on button "Choose a local file" at bounding box center [293, 181] width 99 height 24
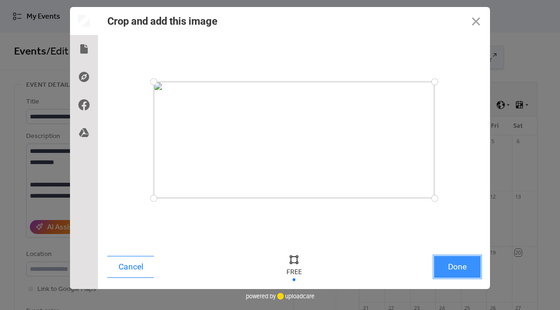
click at [473, 272] on button "Done" at bounding box center [457, 267] width 47 height 22
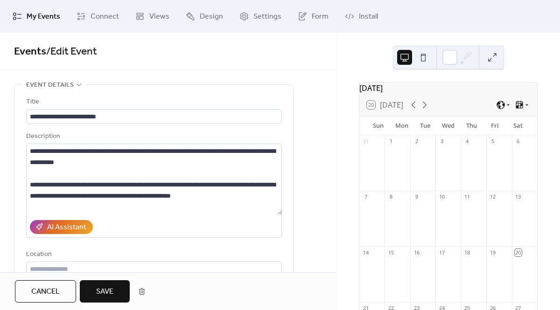
click at [104, 295] on span "Save" at bounding box center [104, 291] width 17 height 11
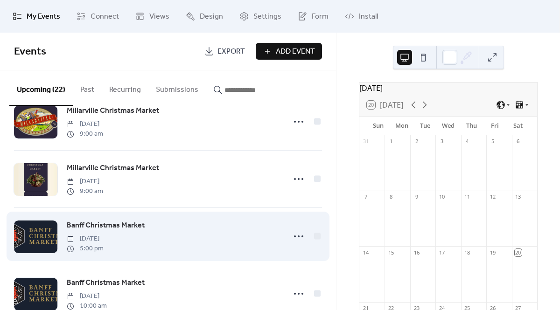
scroll to position [397, 0]
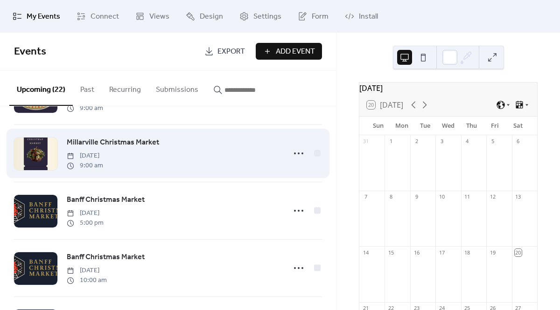
click at [46, 157] on div at bounding box center [35, 154] width 43 height 33
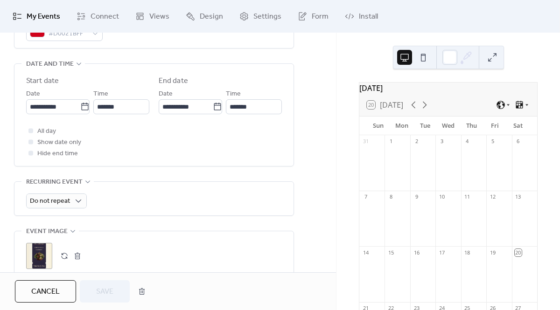
scroll to position [298, 0]
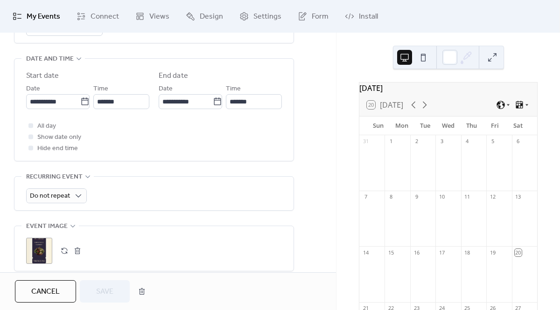
click at [38, 251] on div ";" at bounding box center [39, 251] width 26 height 26
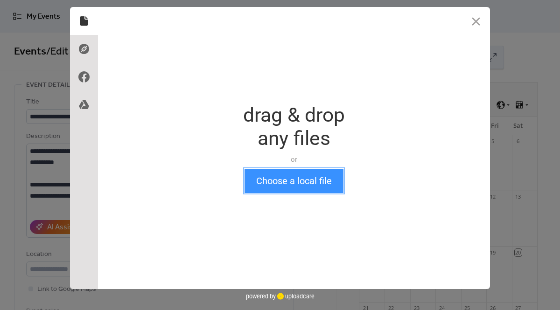
click at [271, 180] on button "Choose a local file" at bounding box center [293, 181] width 99 height 24
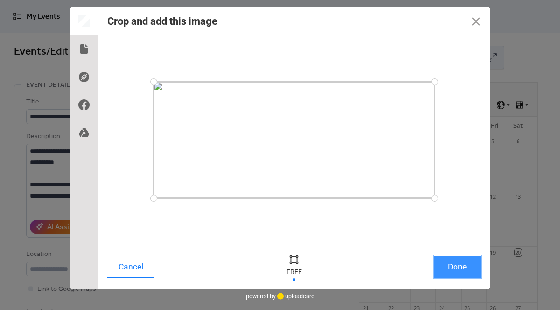
click at [457, 267] on button "Done" at bounding box center [457, 267] width 47 height 22
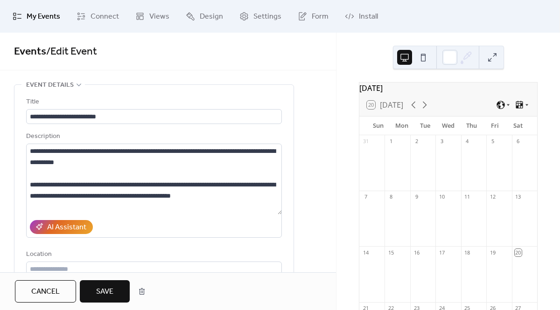
click at [115, 288] on button "Save" at bounding box center [105, 291] width 50 height 22
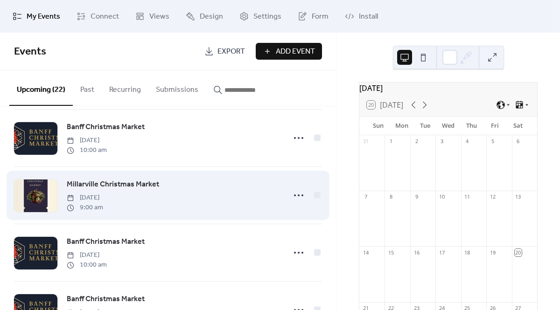
scroll to position [581, 0]
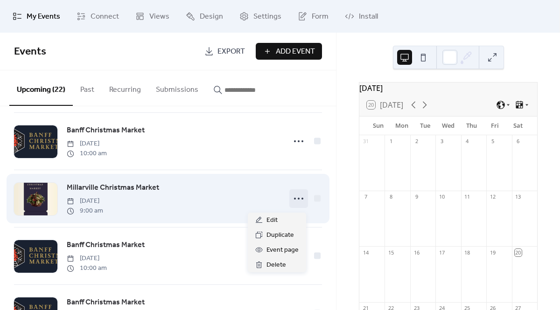
click at [298, 200] on circle at bounding box center [299, 199] width 2 height 2
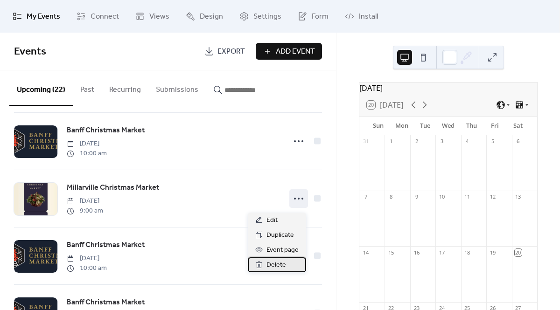
click at [272, 263] on span "Delete" at bounding box center [276, 265] width 20 height 11
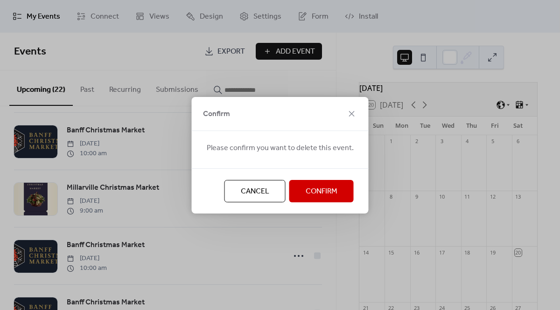
click at [317, 194] on span "Confirm" at bounding box center [322, 191] width 32 height 11
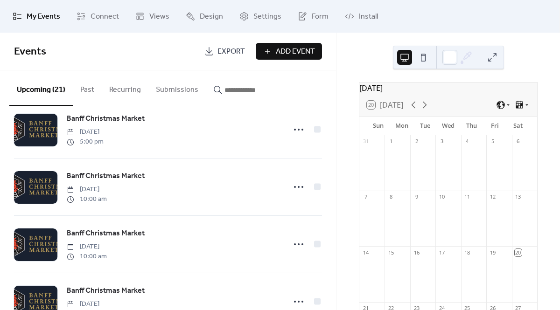
scroll to position [481, 0]
